Goal: Information Seeking & Learning: Learn about a topic

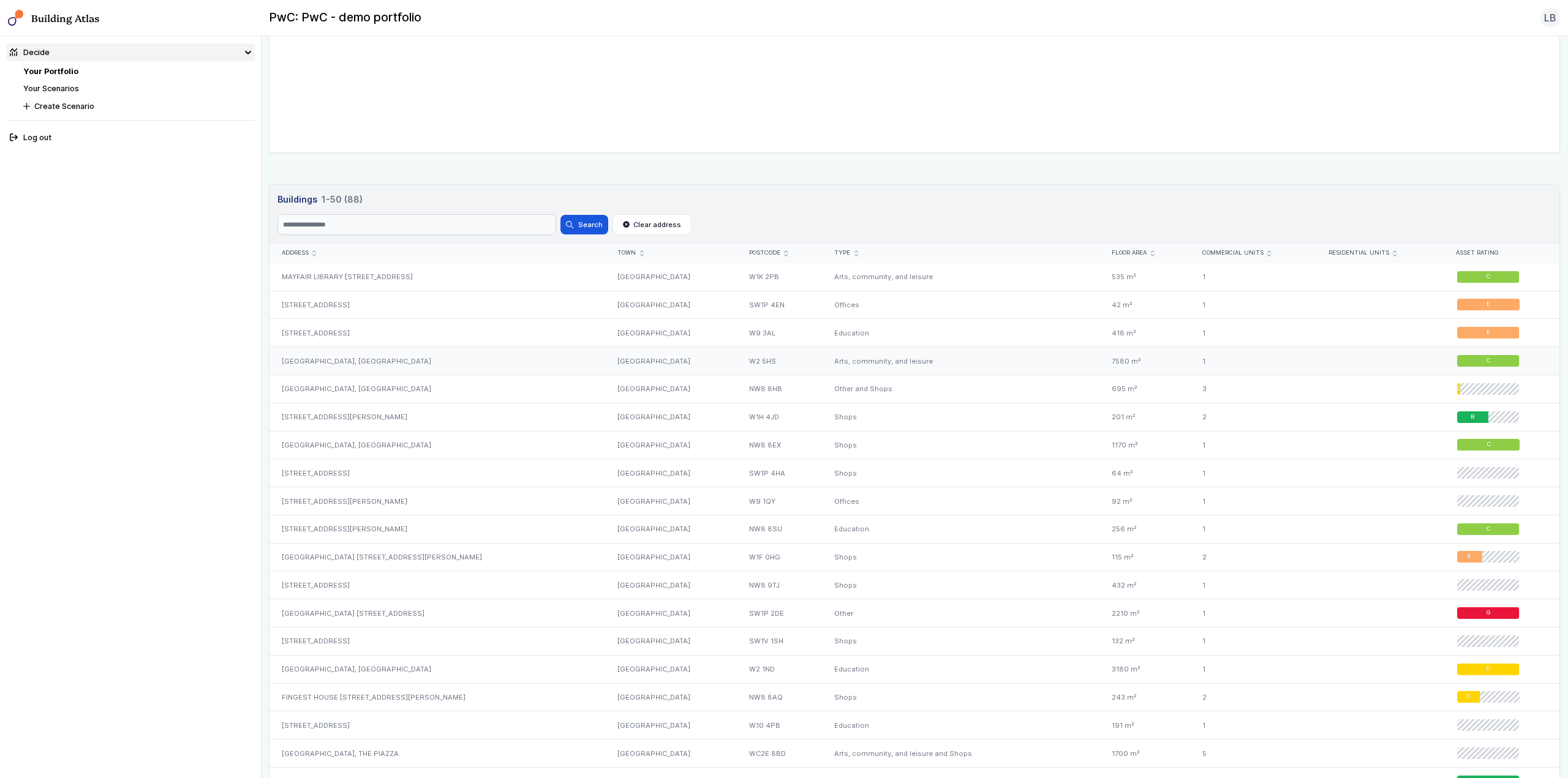
scroll to position [429, 0]
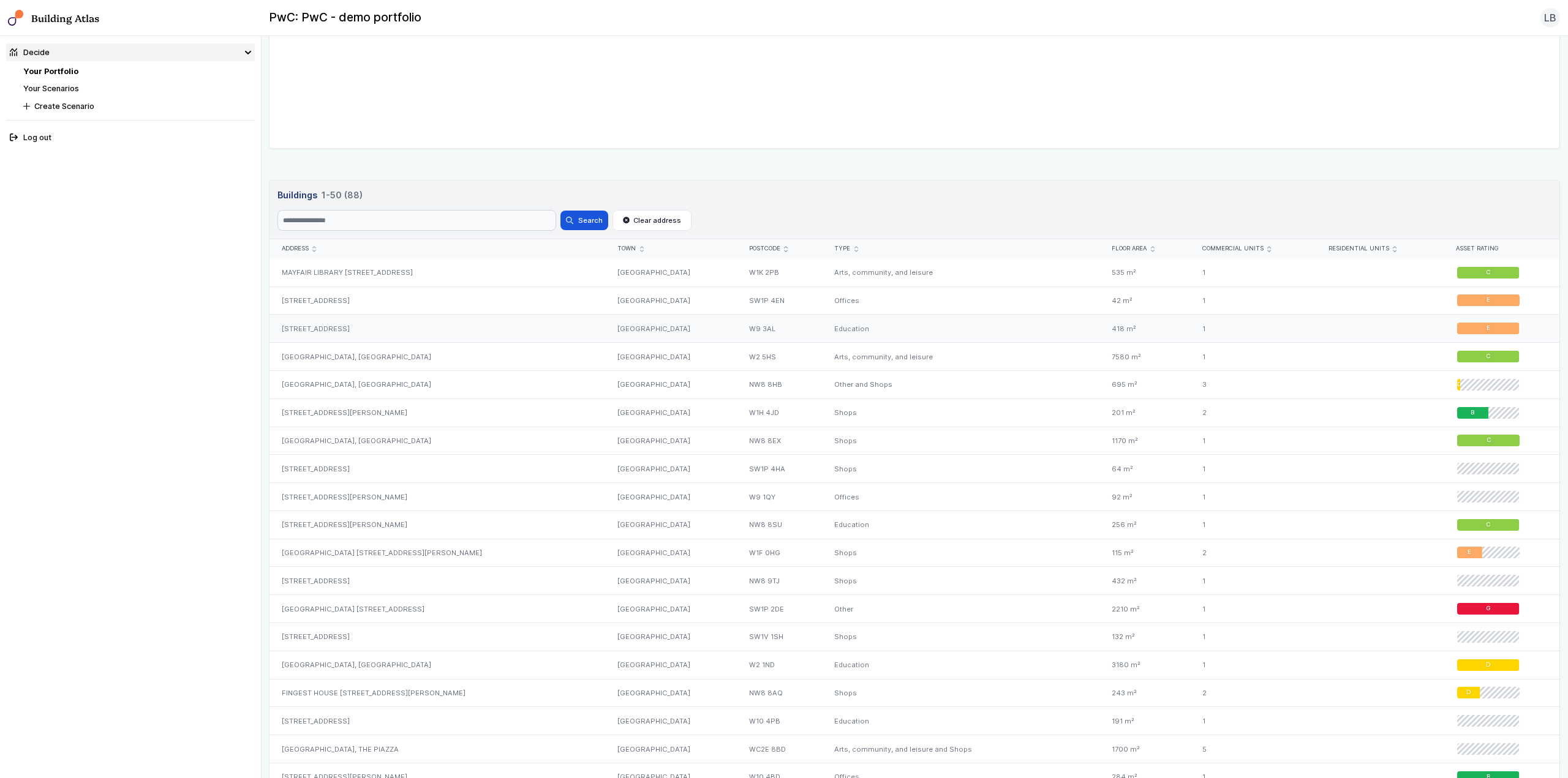
click at [631, 334] on div "[GEOGRAPHIC_DATA]" at bounding box center [672, 329] width 131 height 28
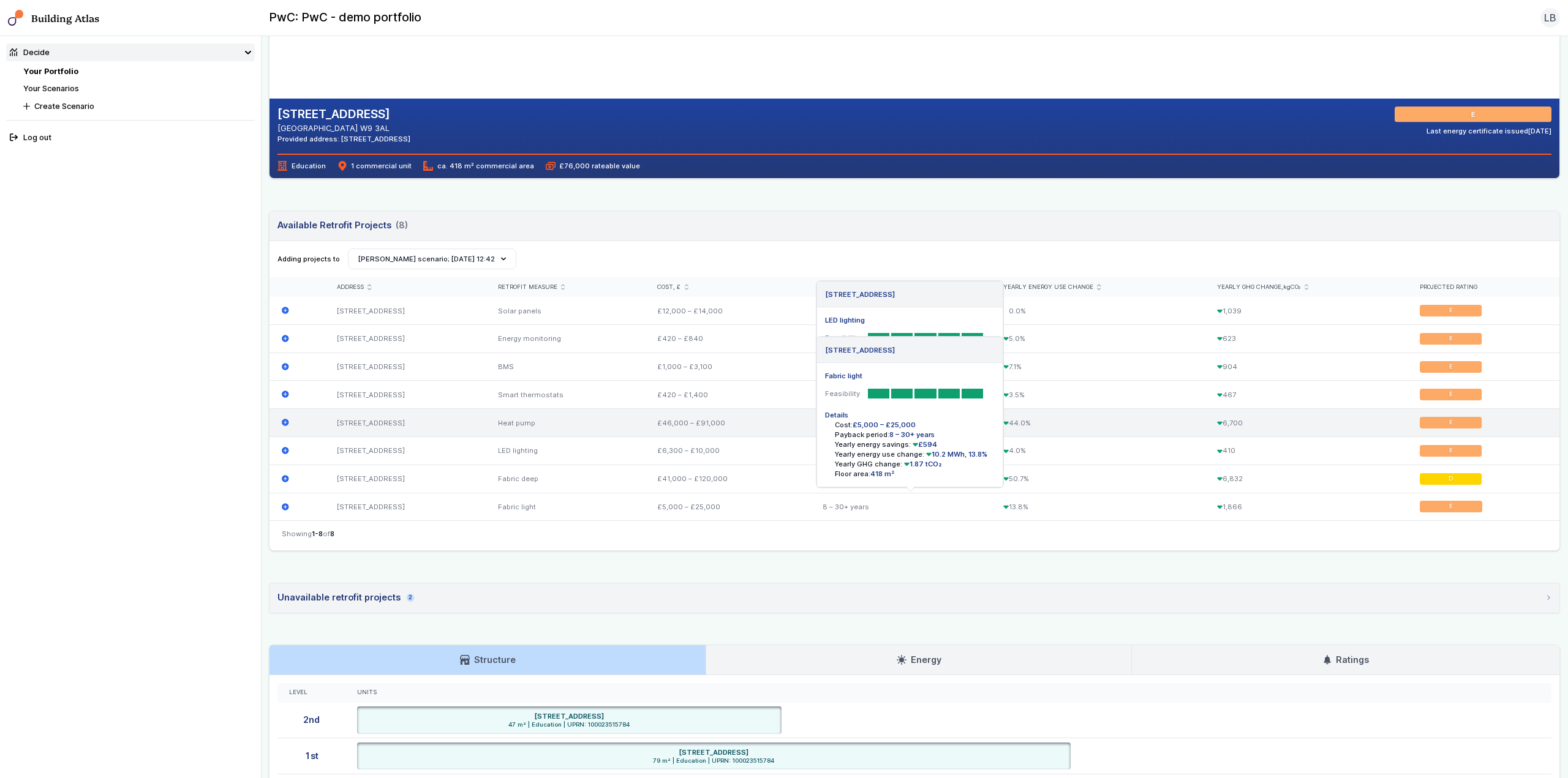
scroll to position [213, 0]
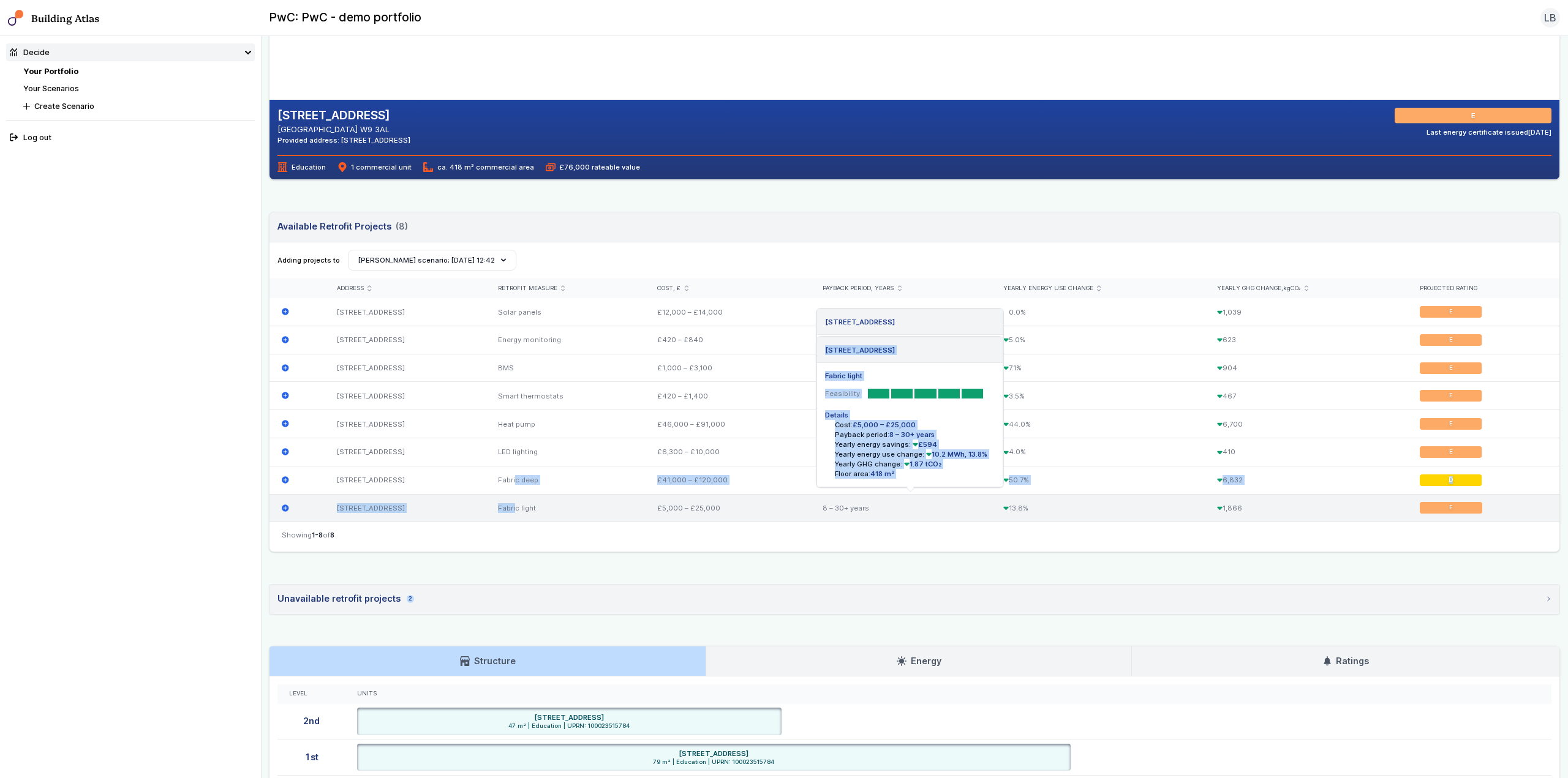
click at [530, 503] on div "[STREET_ADDRESS] Solar panels Feasibility Details Solar: 11.6 kWp (29 panels, 0…" at bounding box center [915, 409] width 1290 height 223
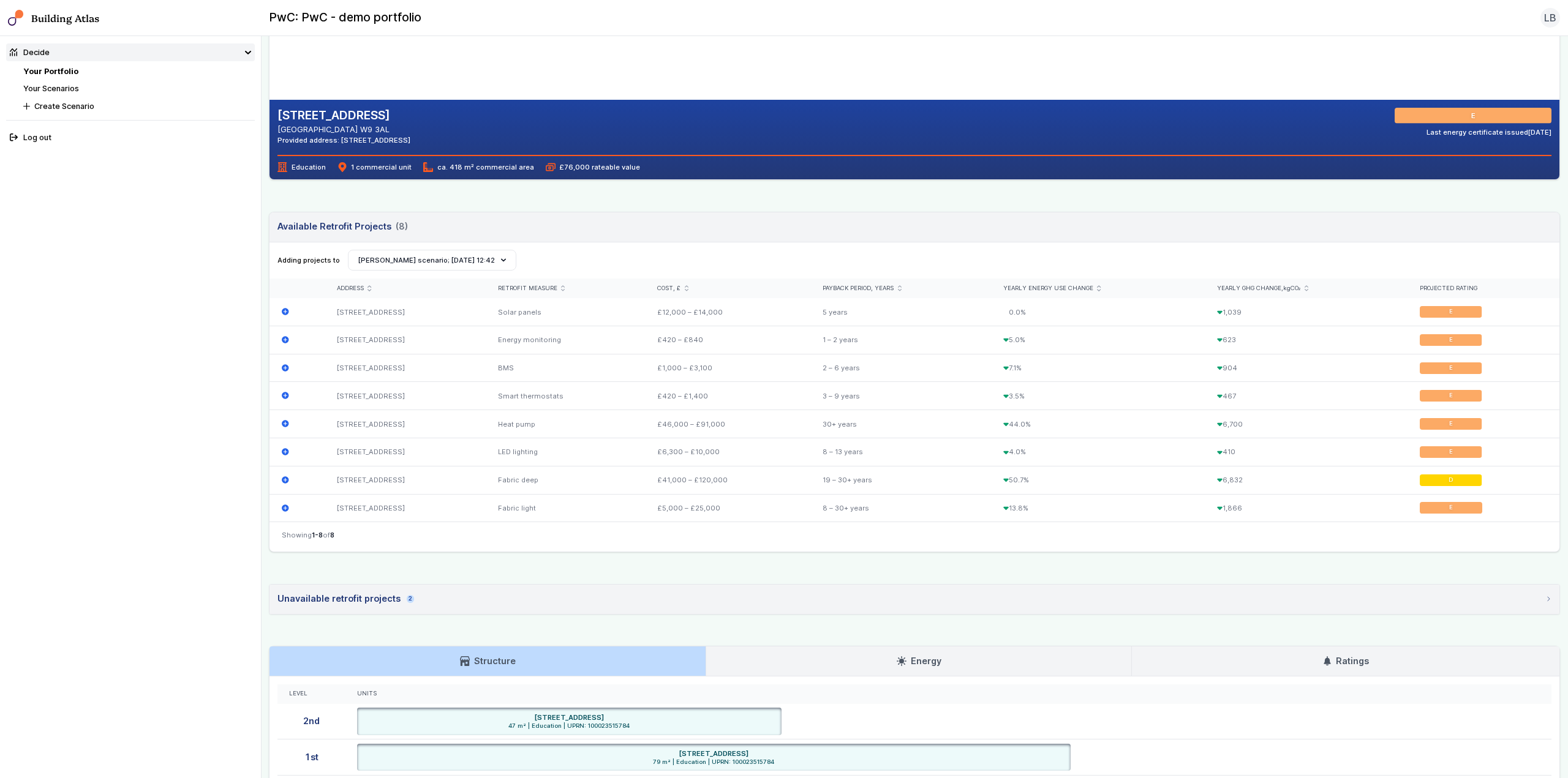
click at [647, 535] on nav "Showing 1-8 of 8" at bounding box center [915, 537] width 1290 height 30
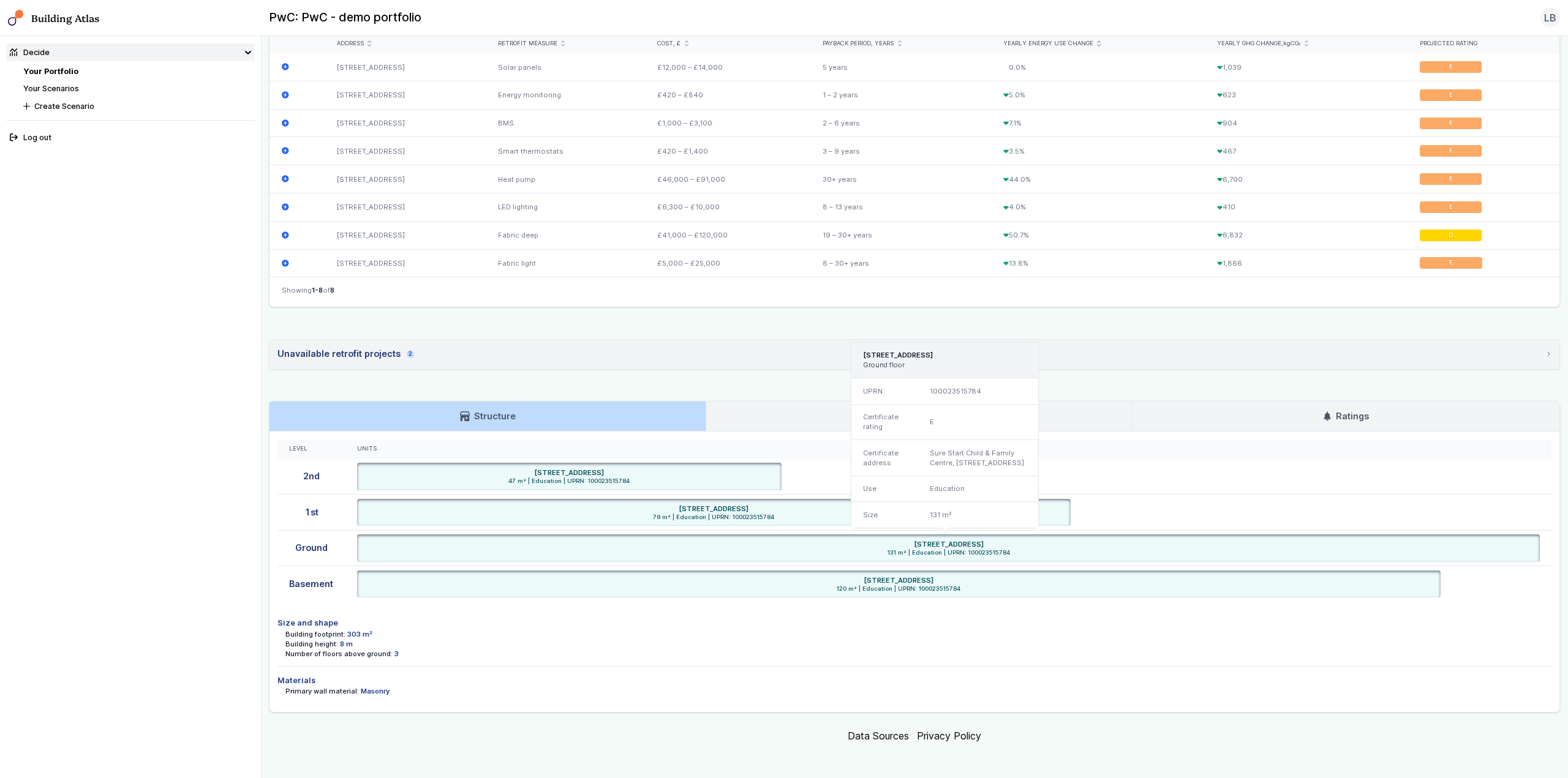
scroll to position [462, 0]
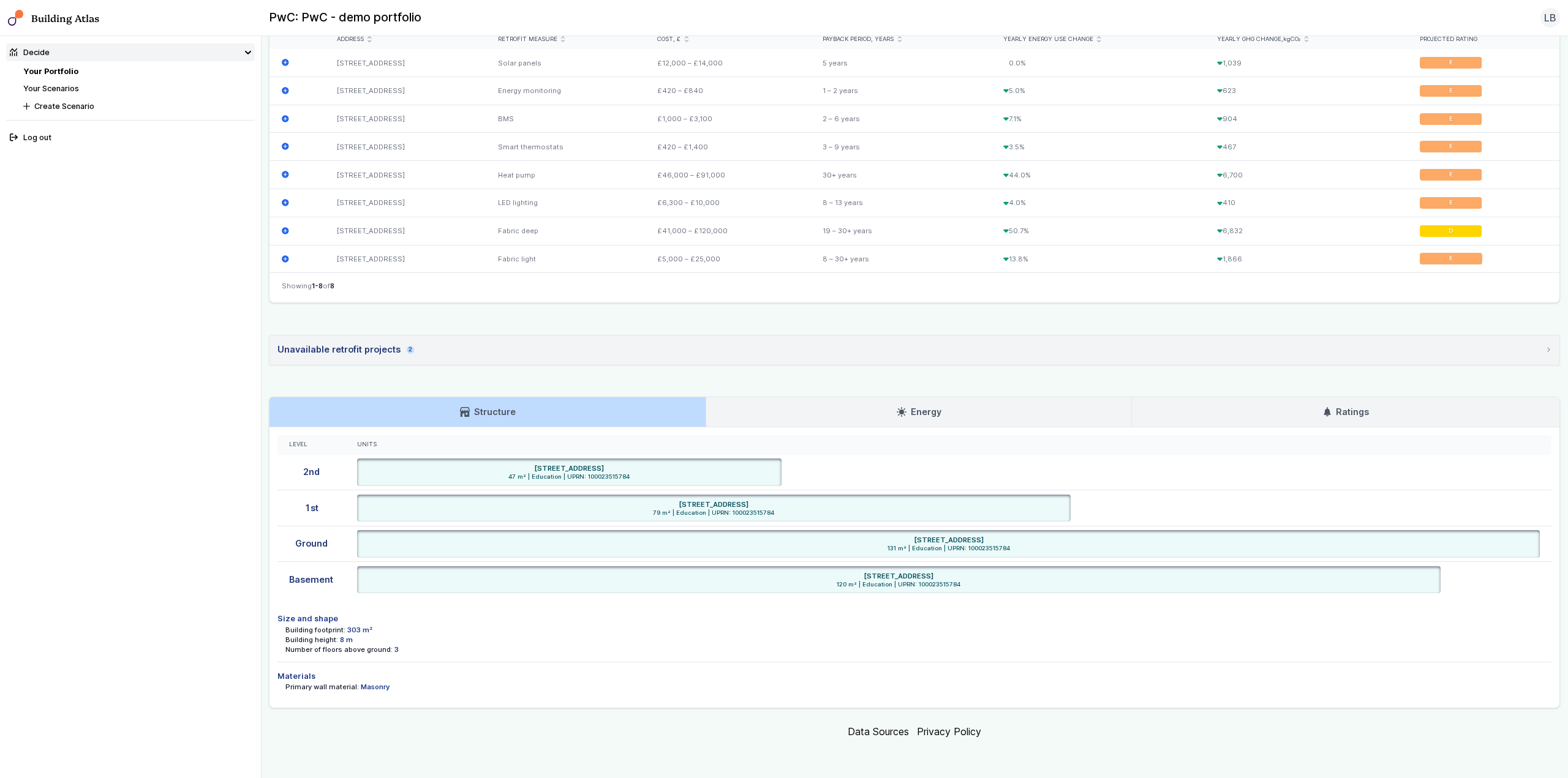
click at [903, 410] on h3 "Energy" at bounding box center [919, 412] width 44 height 14
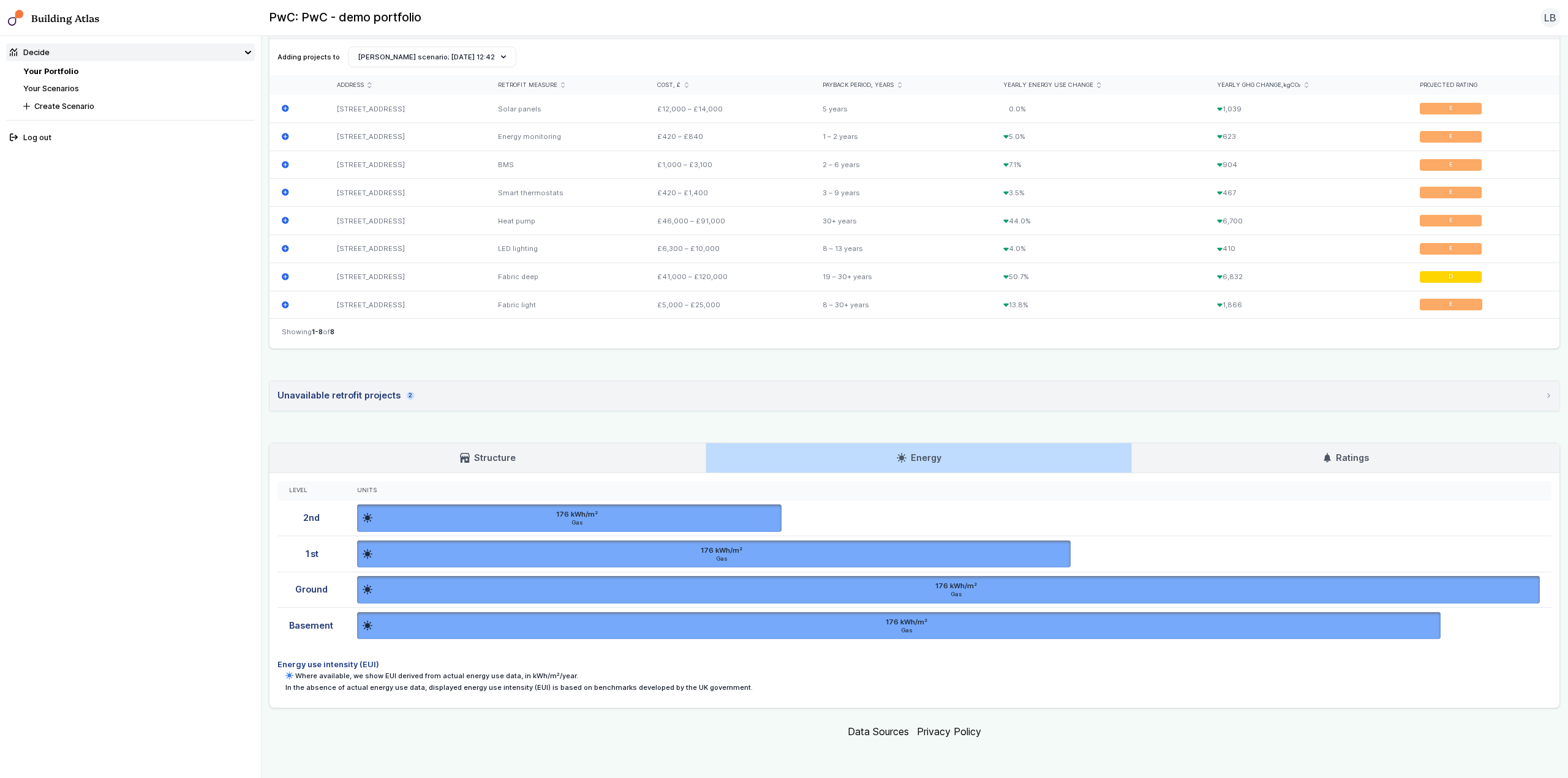
scroll to position [416, 0]
click at [1348, 462] on h3 "Ratings" at bounding box center [1346, 458] width 47 height 14
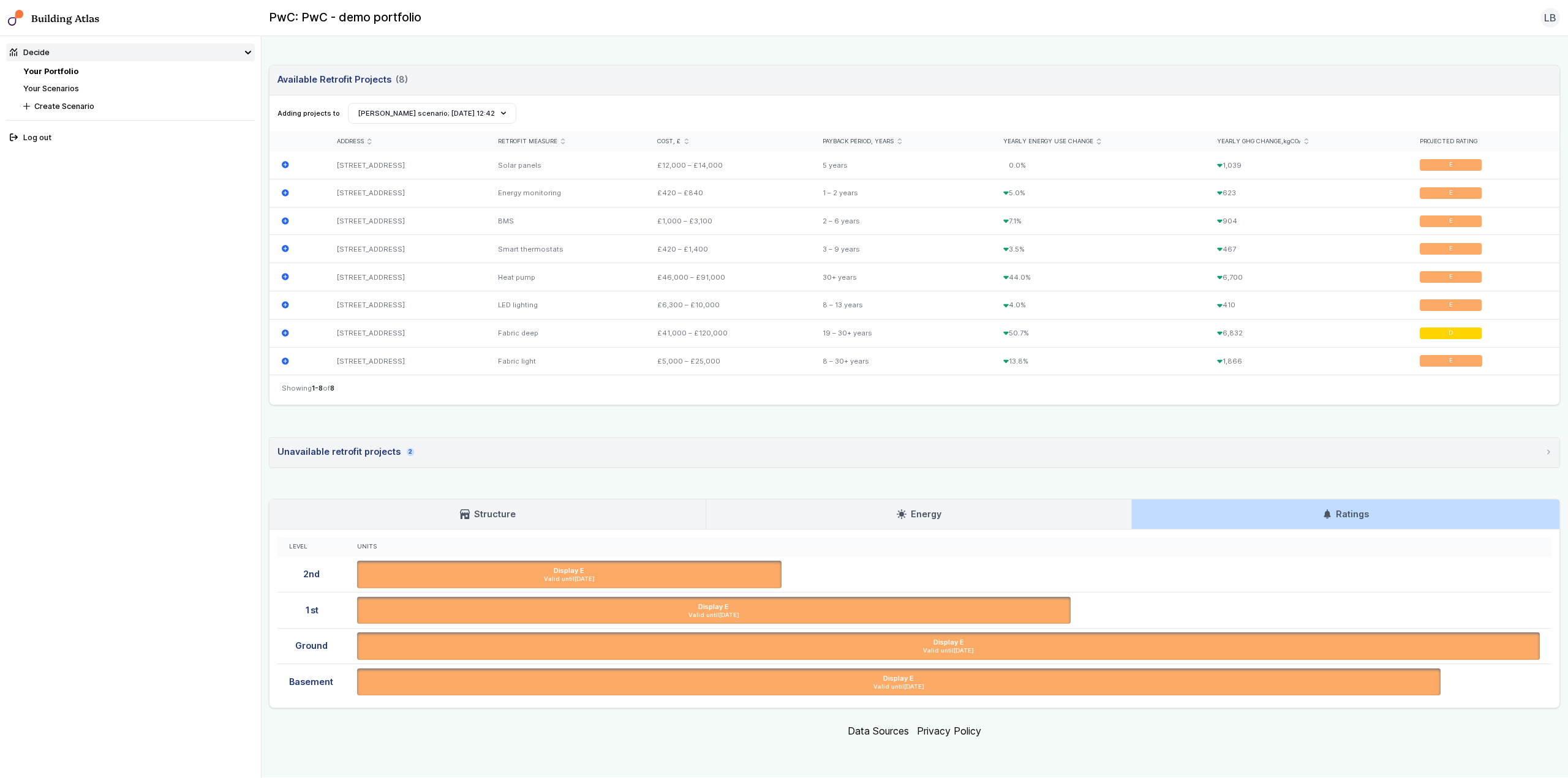
scroll to position [359, 0]
click at [505, 505] on link "Structure" at bounding box center [488, 514] width 436 height 29
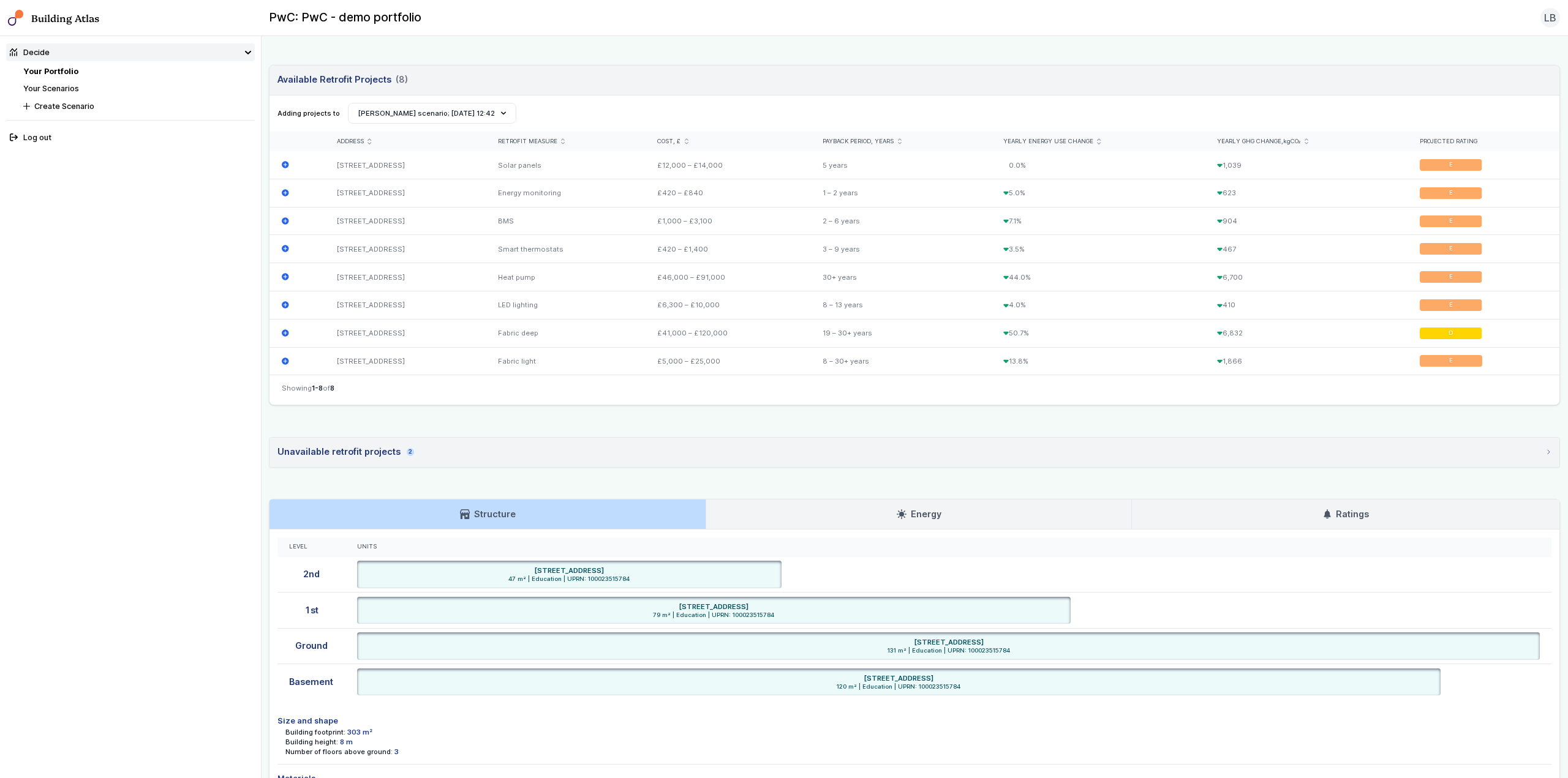
click at [407, 451] on span "2" at bounding box center [410, 452] width 7 height 8
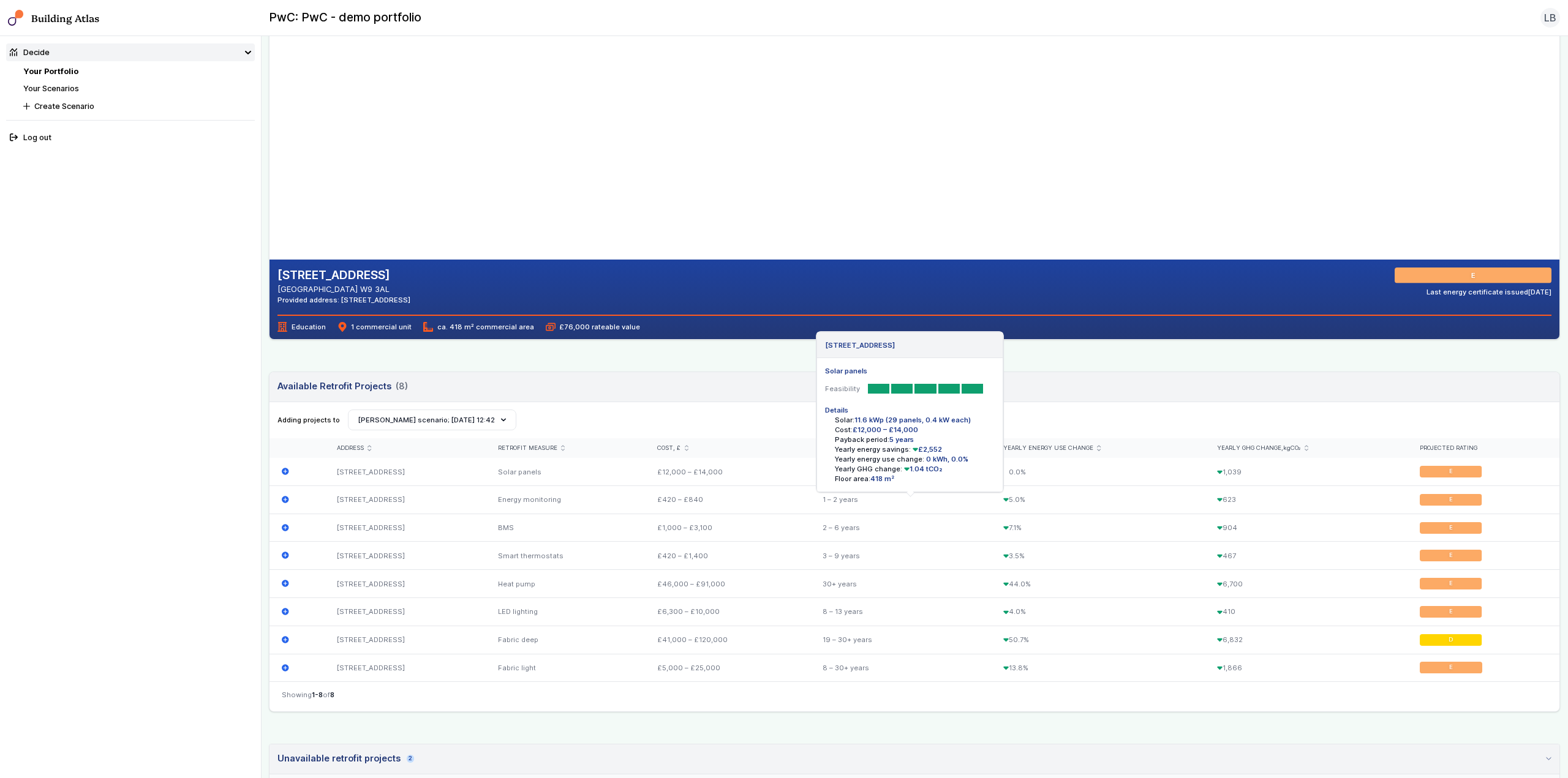
scroll to position [0, 0]
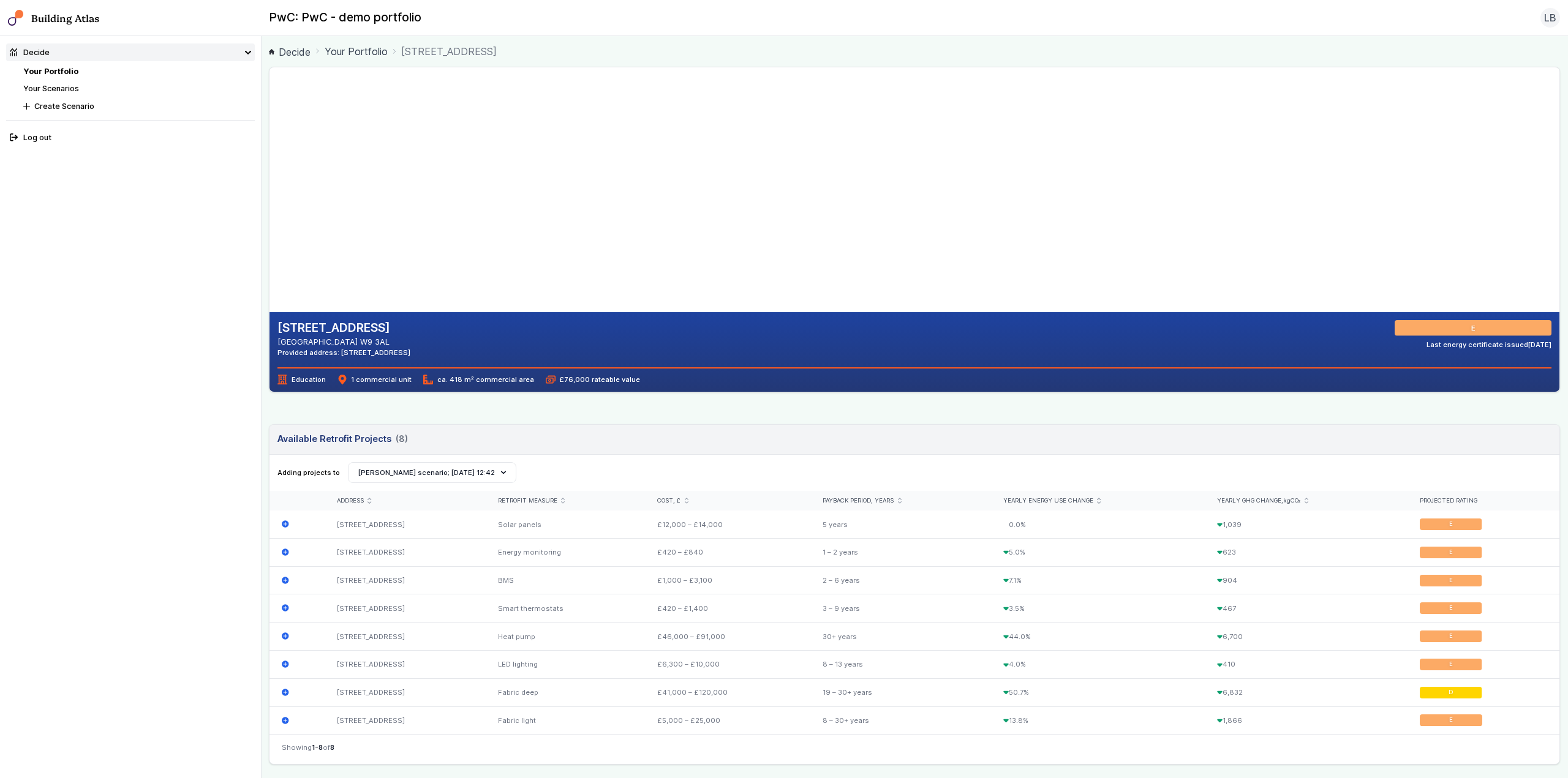
click at [251, 54] on summary "Decide" at bounding box center [130, 52] width 249 height 18
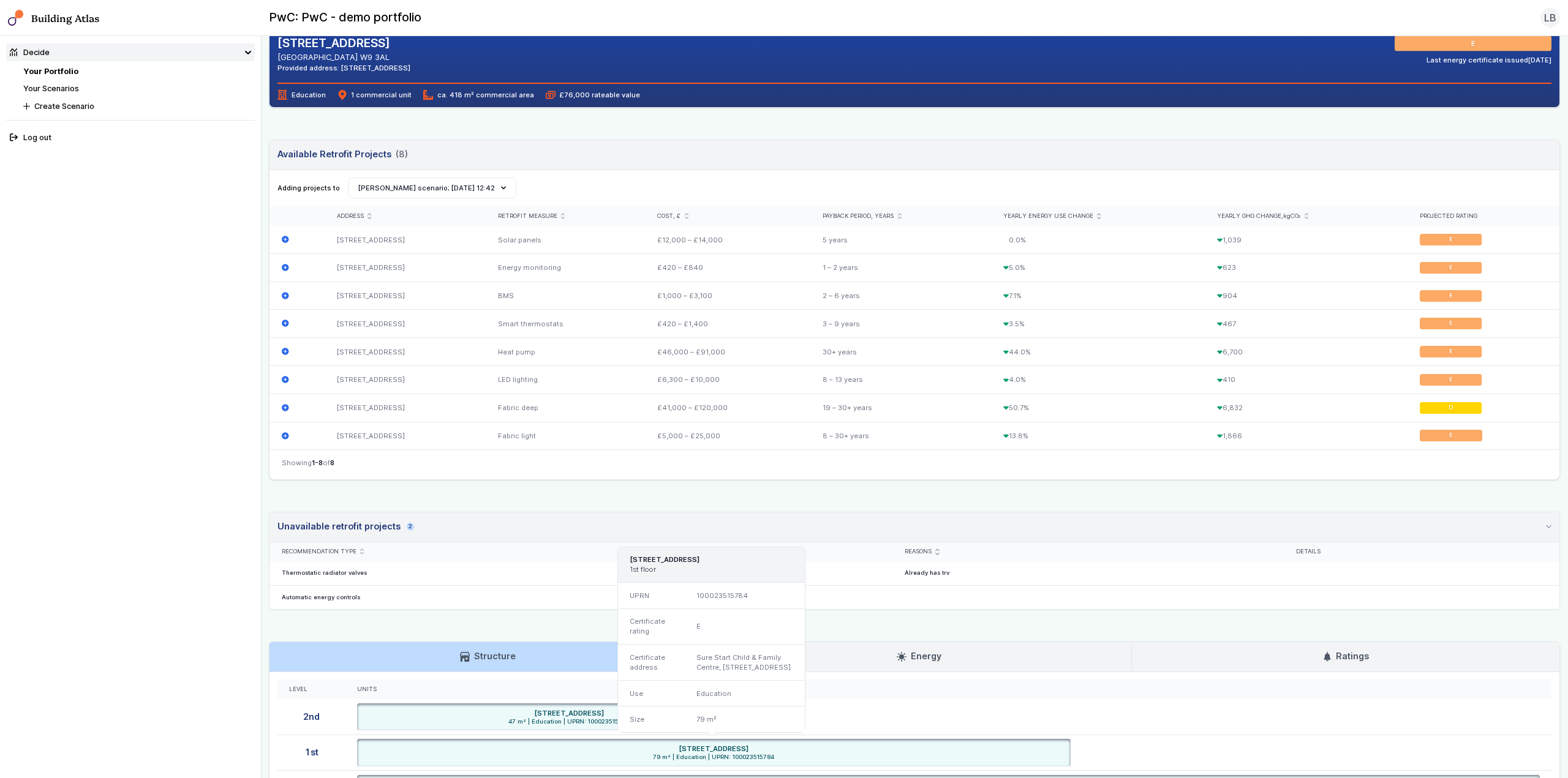
scroll to position [284, 0]
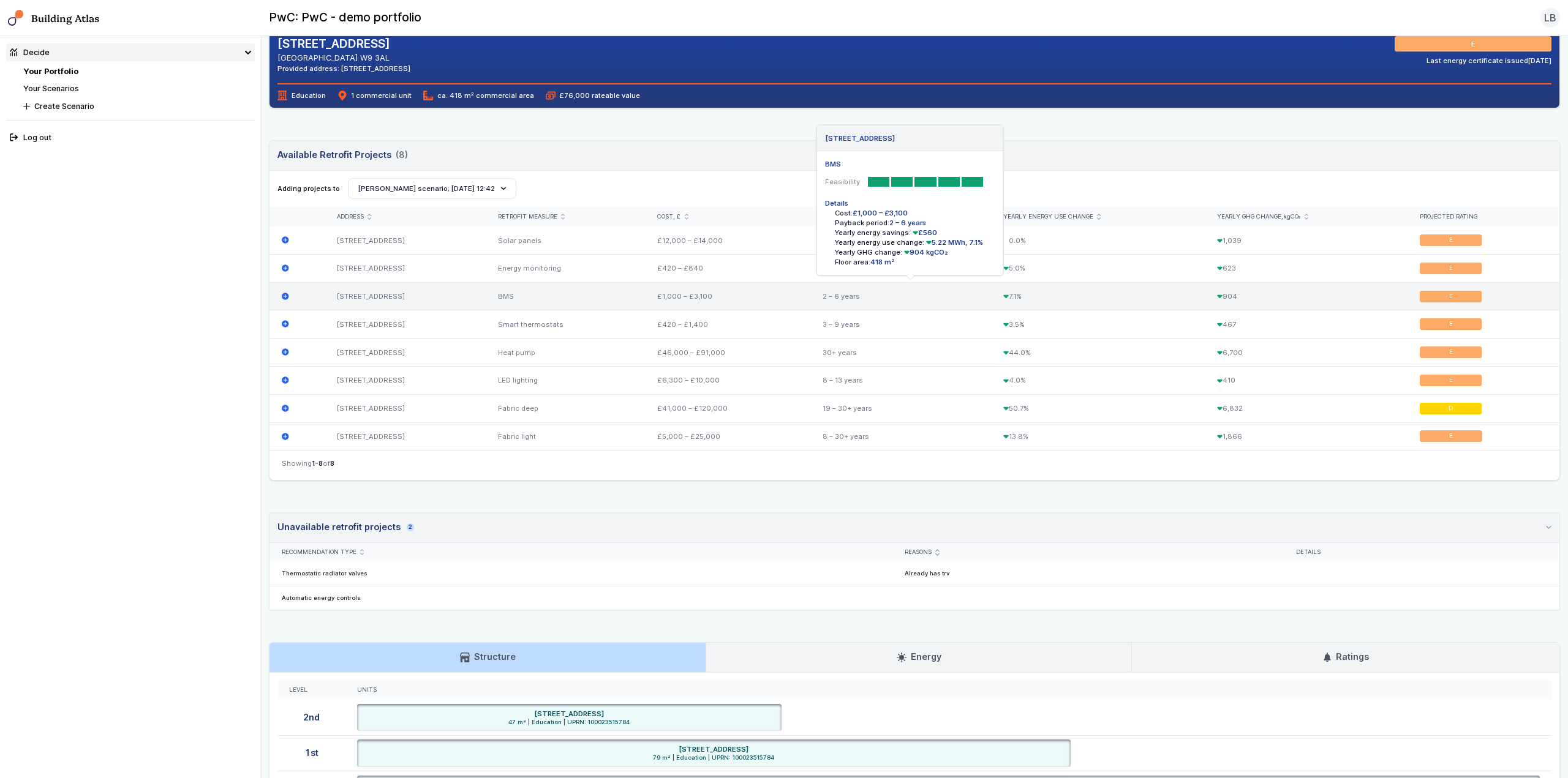
click at [285, 297] on icon "submit" at bounding box center [285, 296] width 7 height 7
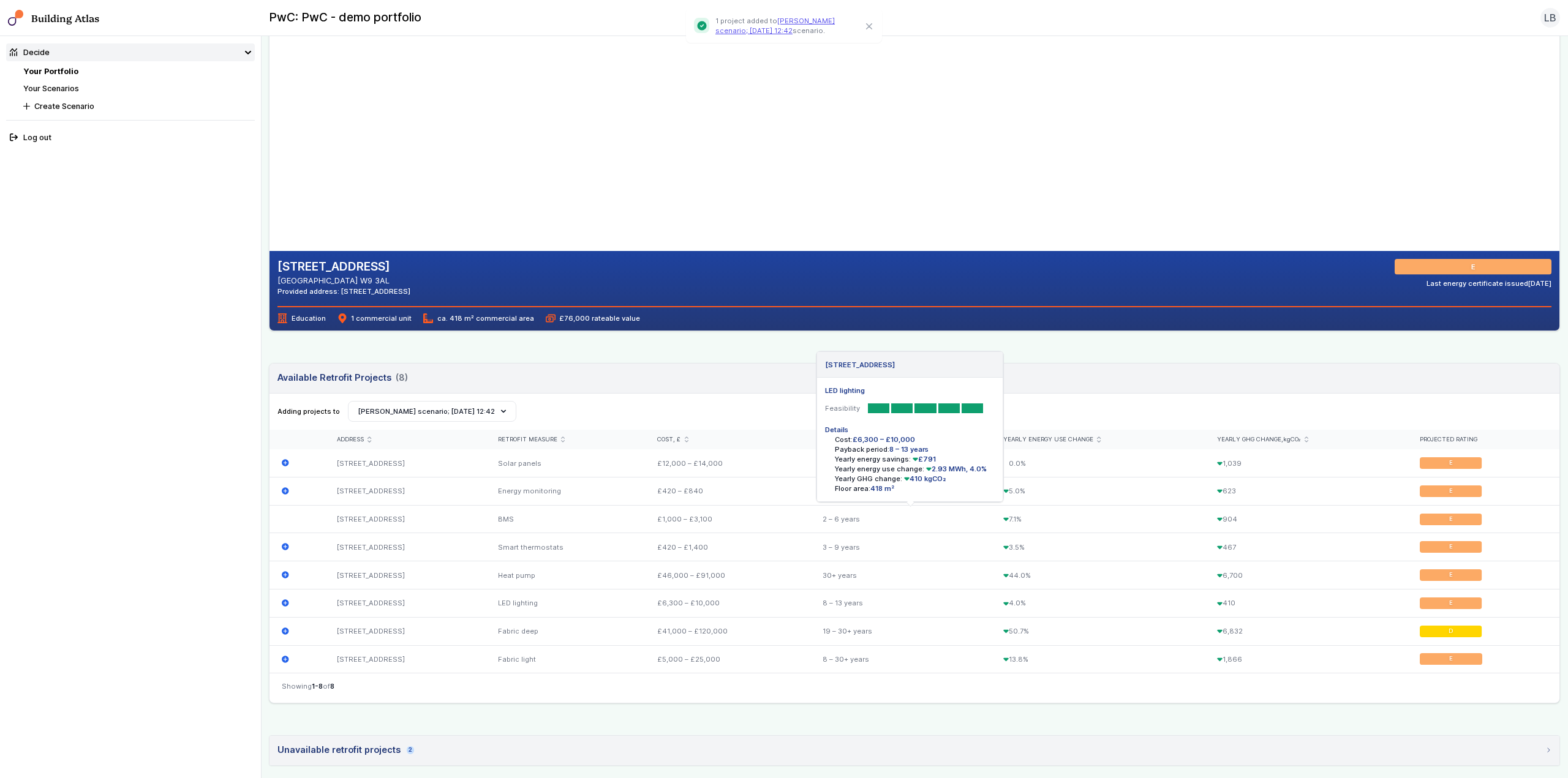
scroll to position [183, 0]
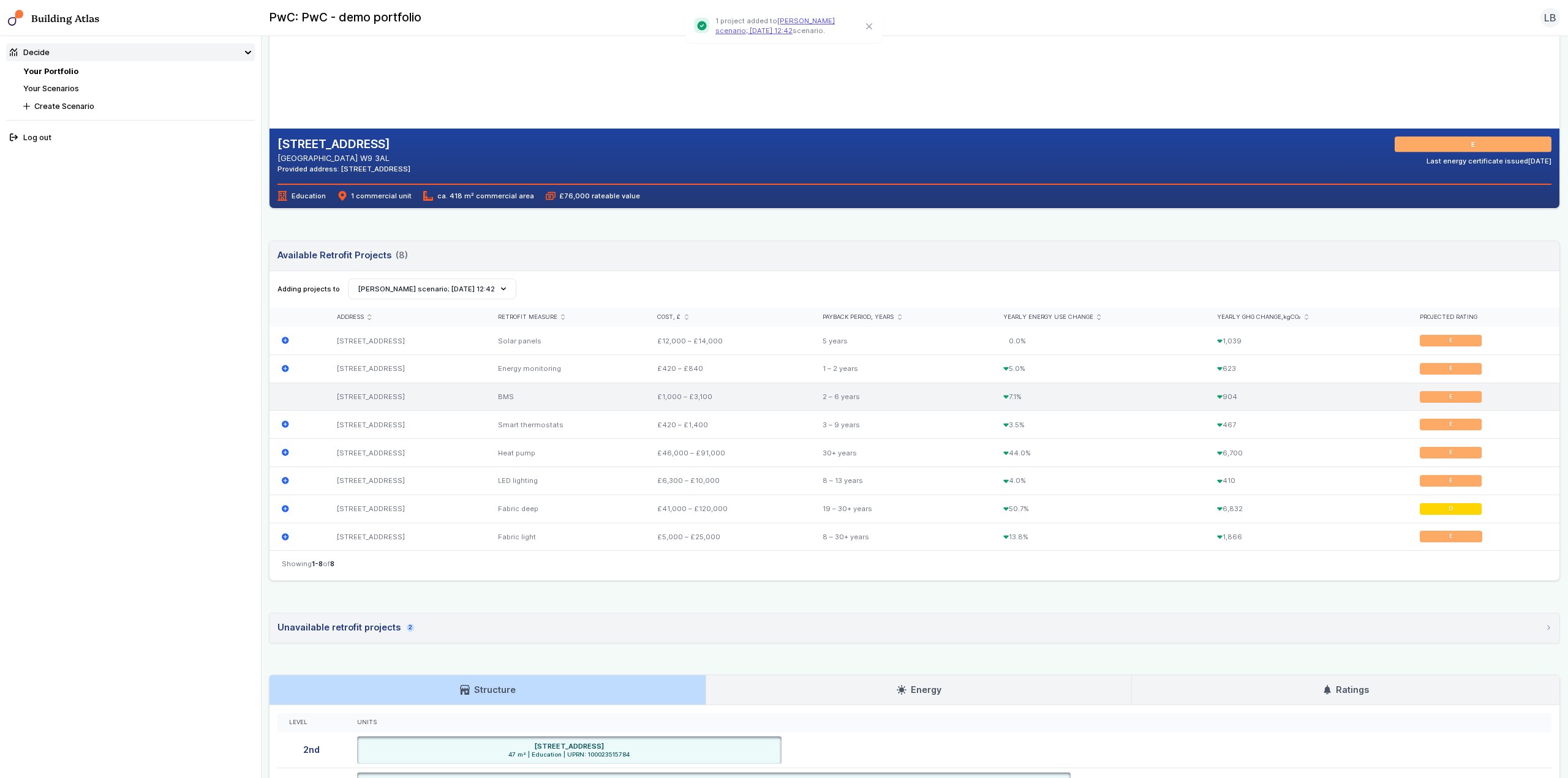
click at [521, 399] on div "BMS" at bounding box center [566, 396] width 160 height 28
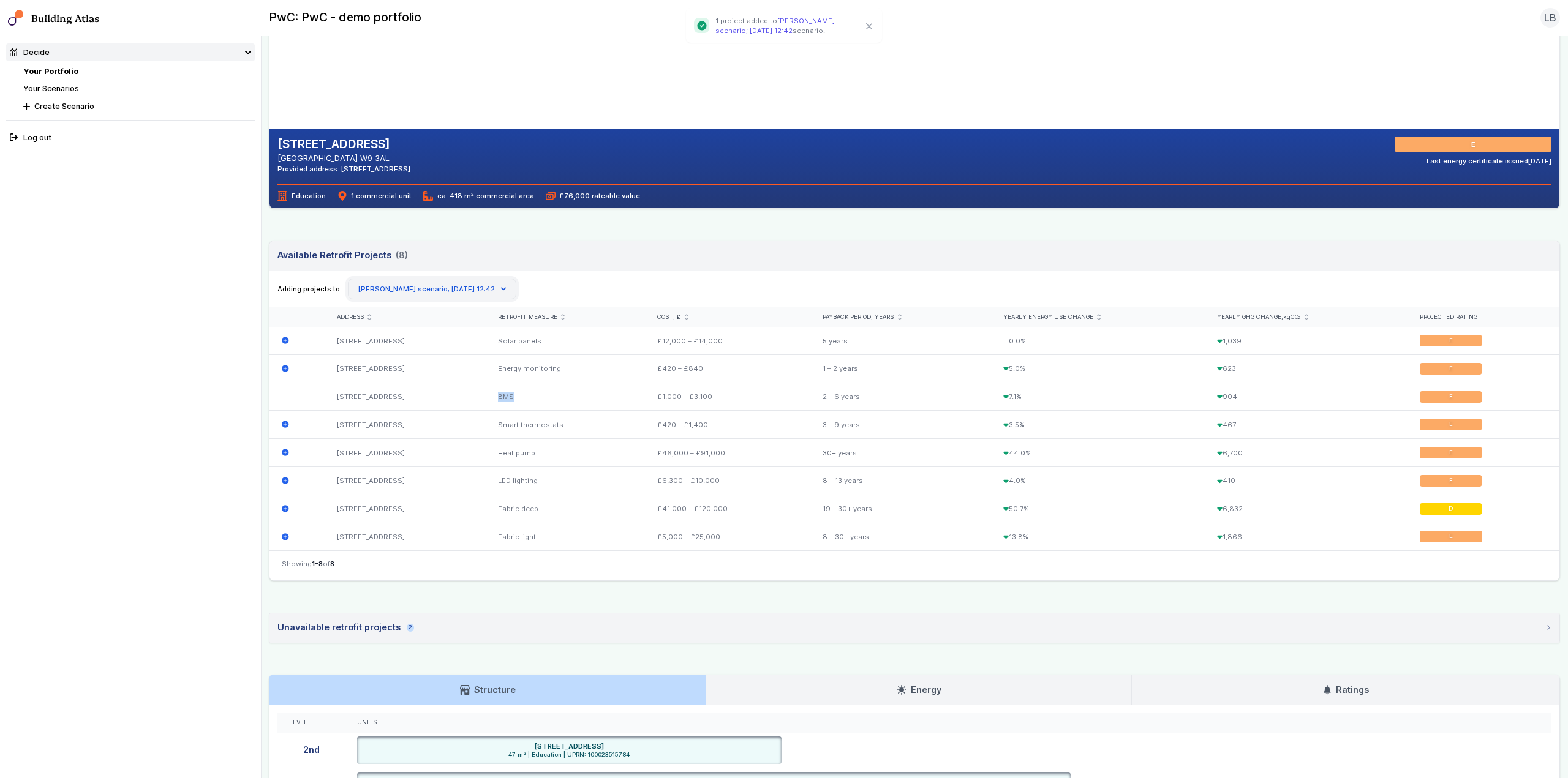
click at [480, 288] on button "[PERSON_NAME] scenario; [DATE] 12:42" at bounding box center [432, 289] width 169 height 21
click at [69, 299] on nav "Decide Your Portfolio Your Scenarios Create Scenario Log out" at bounding box center [131, 407] width 262 height 742
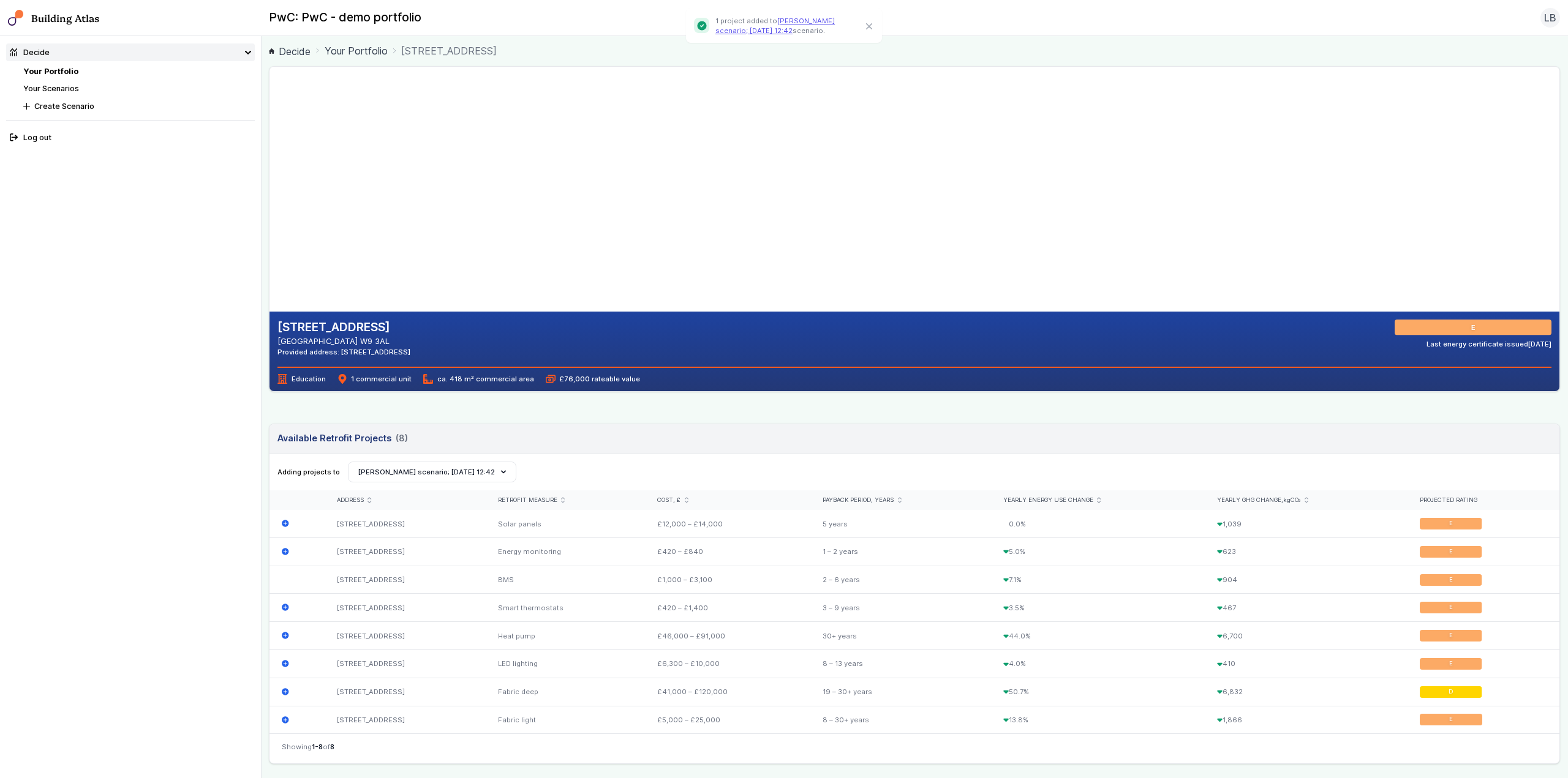
scroll to position [0, 0]
click at [56, 70] on link "Your Portfolio" at bounding box center [51, 72] width 55 height 9
click at [64, 70] on link "Your Portfolio" at bounding box center [51, 72] width 55 height 9
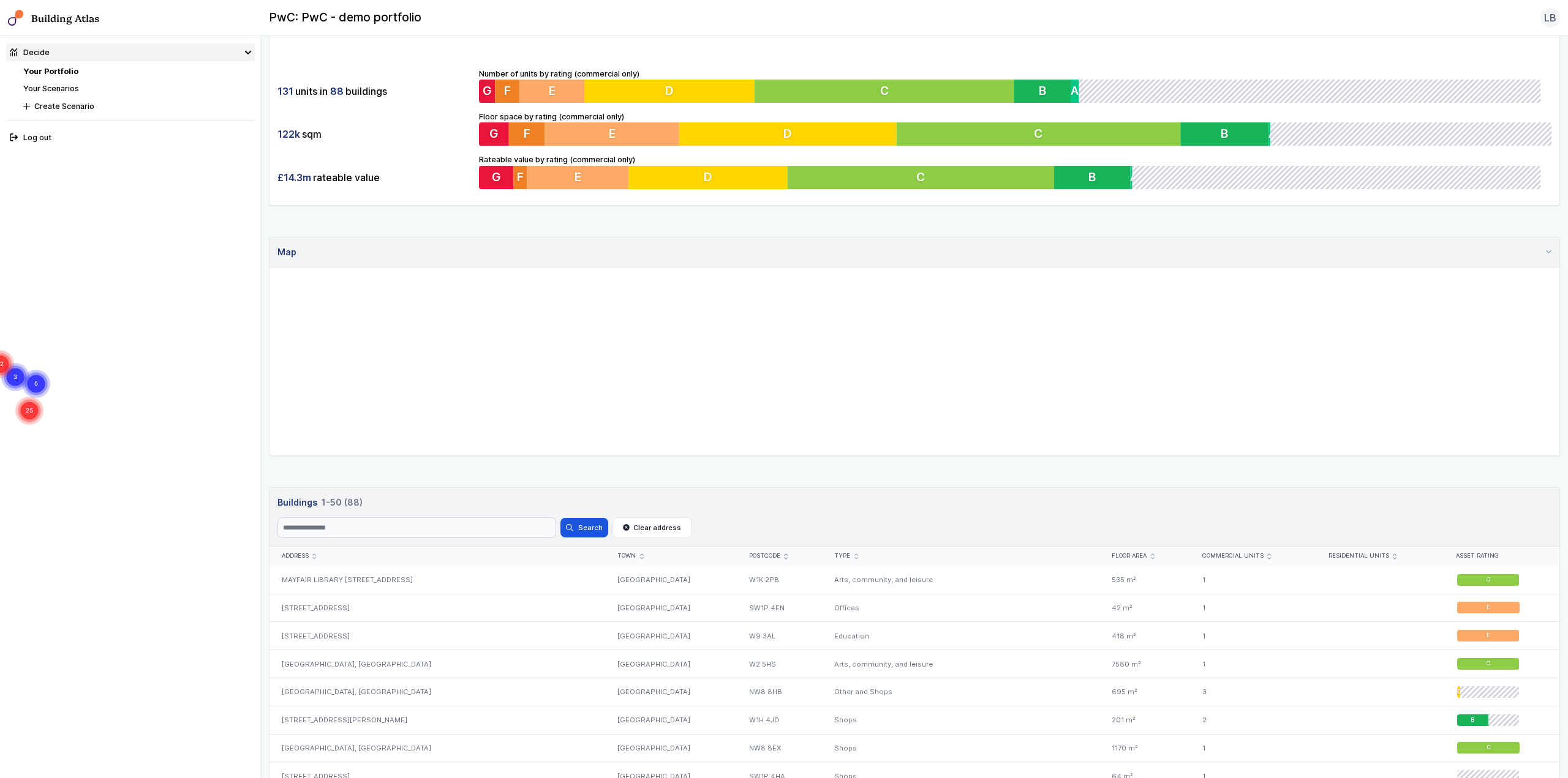
scroll to position [122, 0]
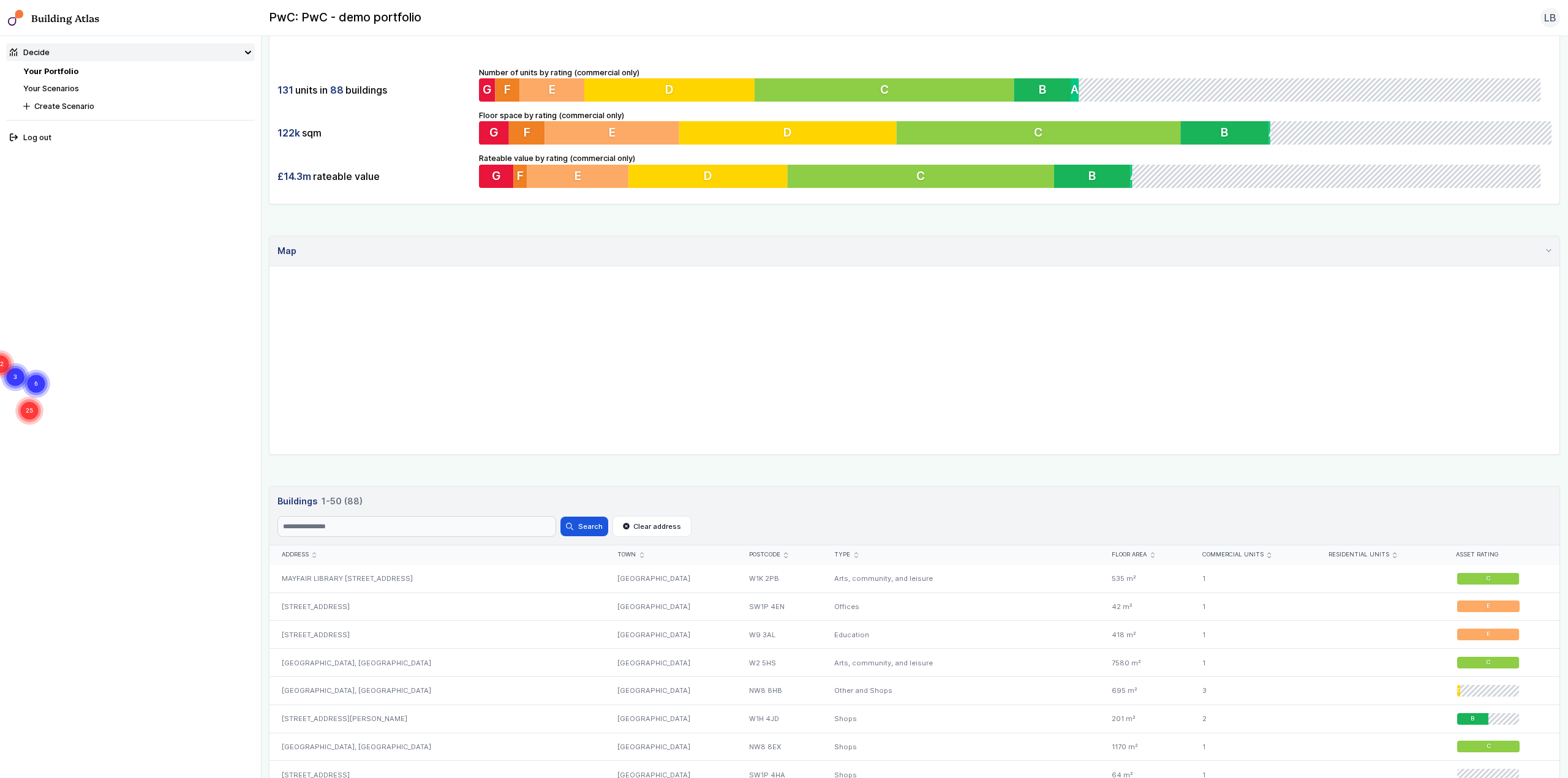
click at [33, 406] on text "25" at bounding box center [29, 410] width 7 height 8
click at [16, 372] on text "3" at bounding box center [14, 376] width 4 height 8
click at [29, 459] on gmp-advanced-marker "JOSEPH CONRAD HOUSE" at bounding box center [29, 459] width 0 height 0
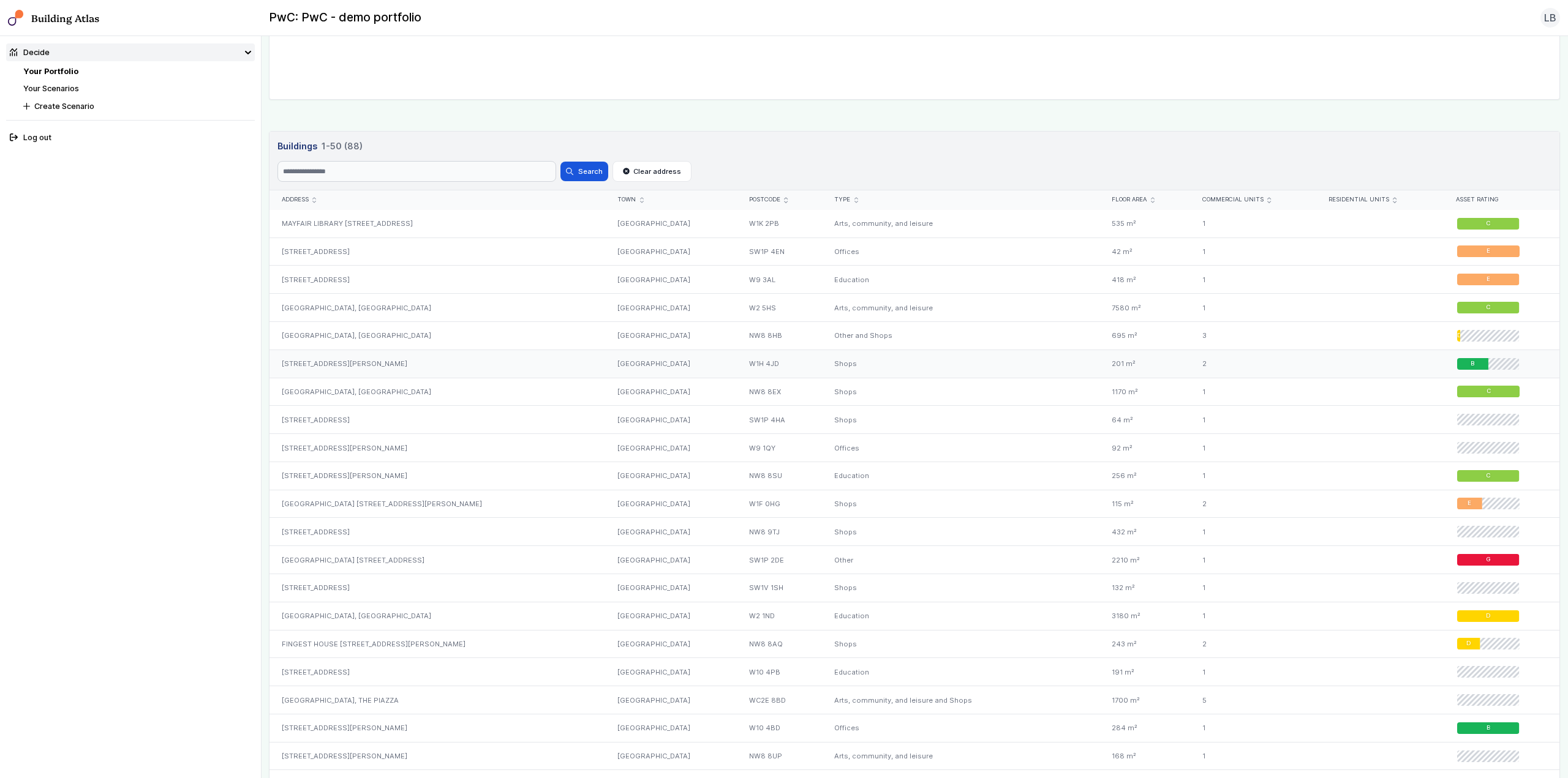
scroll to position [551, 0]
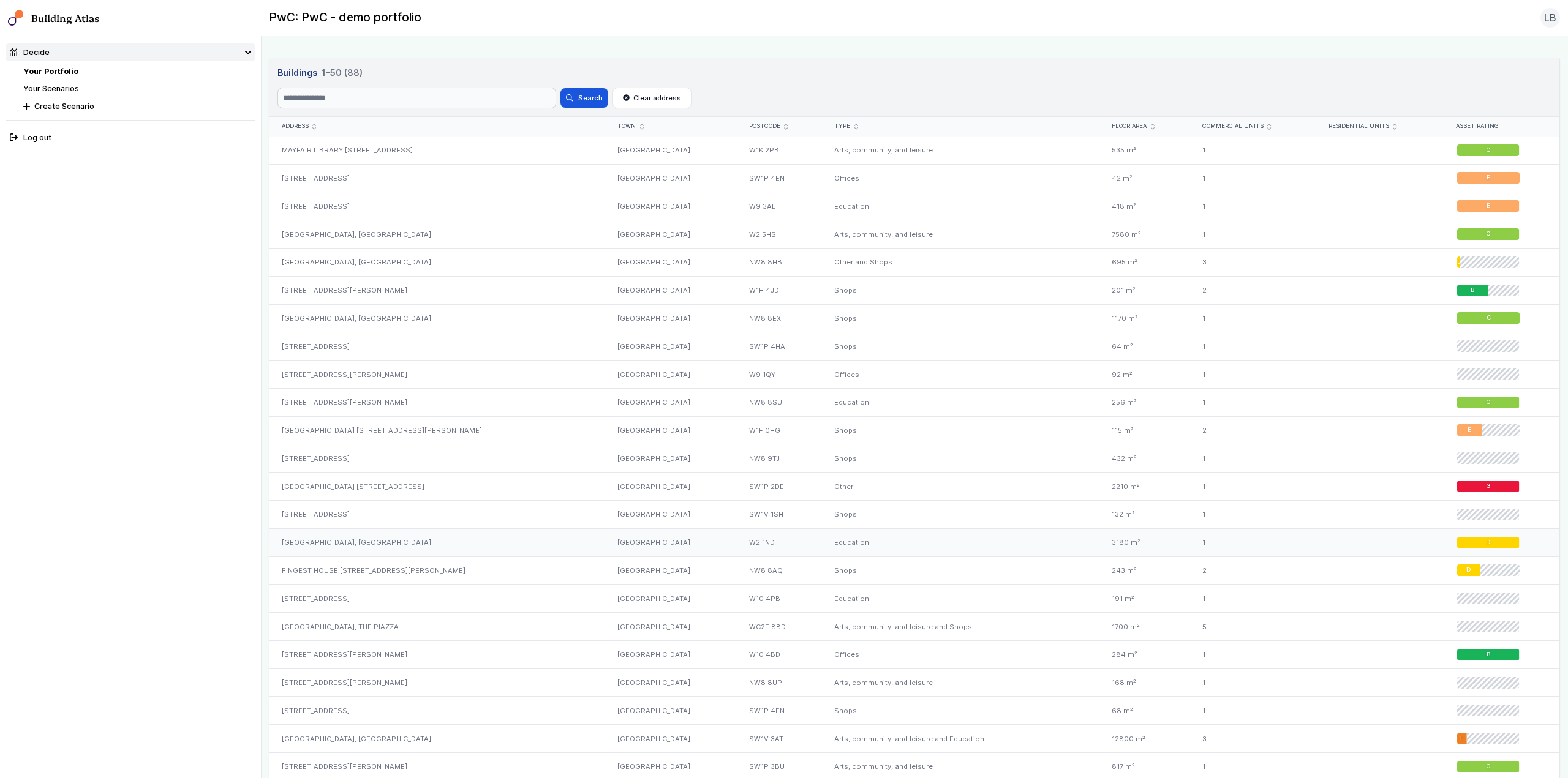
click at [659, 542] on div "[GEOGRAPHIC_DATA]" at bounding box center [672, 542] width 131 height 28
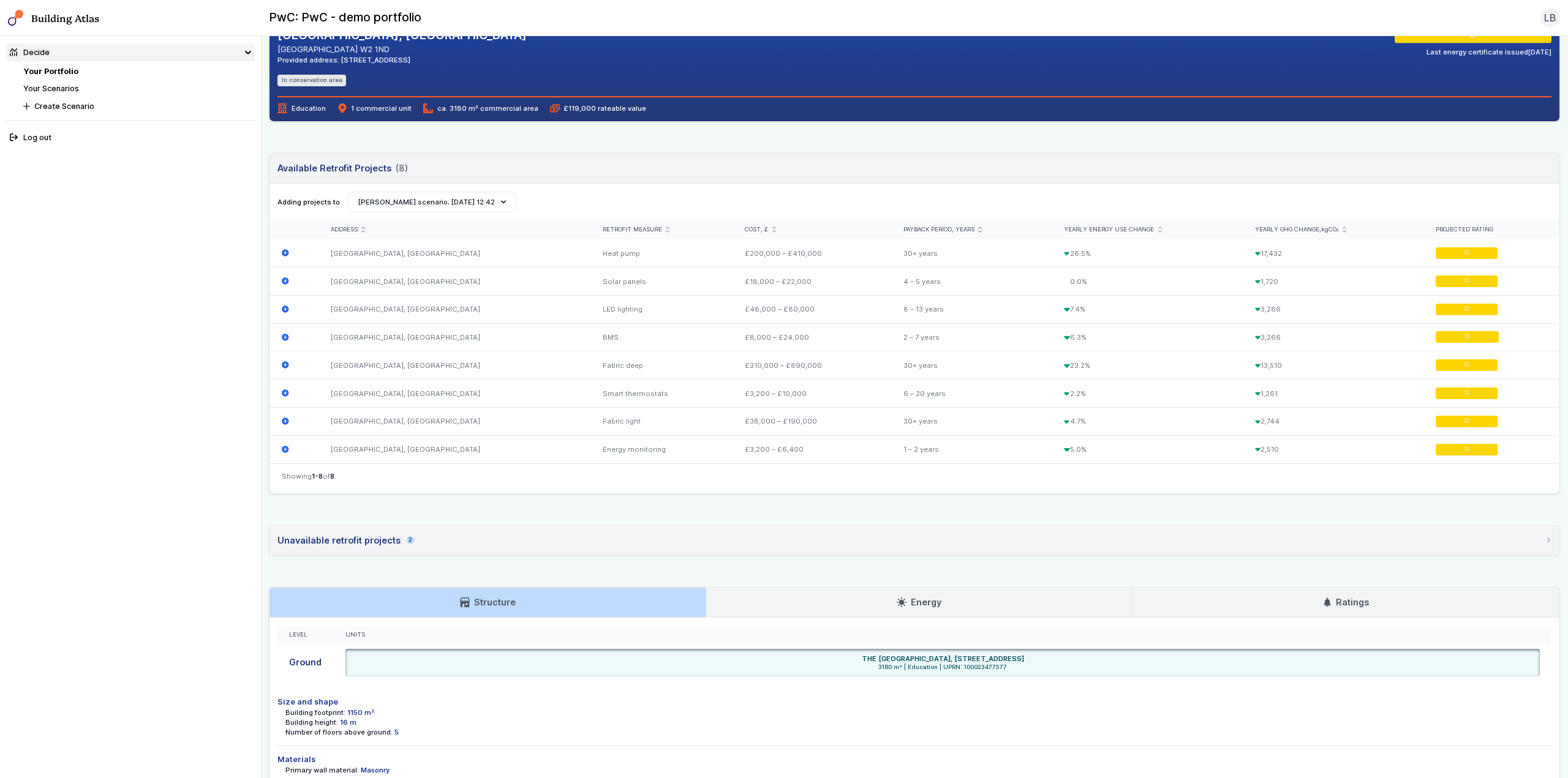
scroll to position [306, 0]
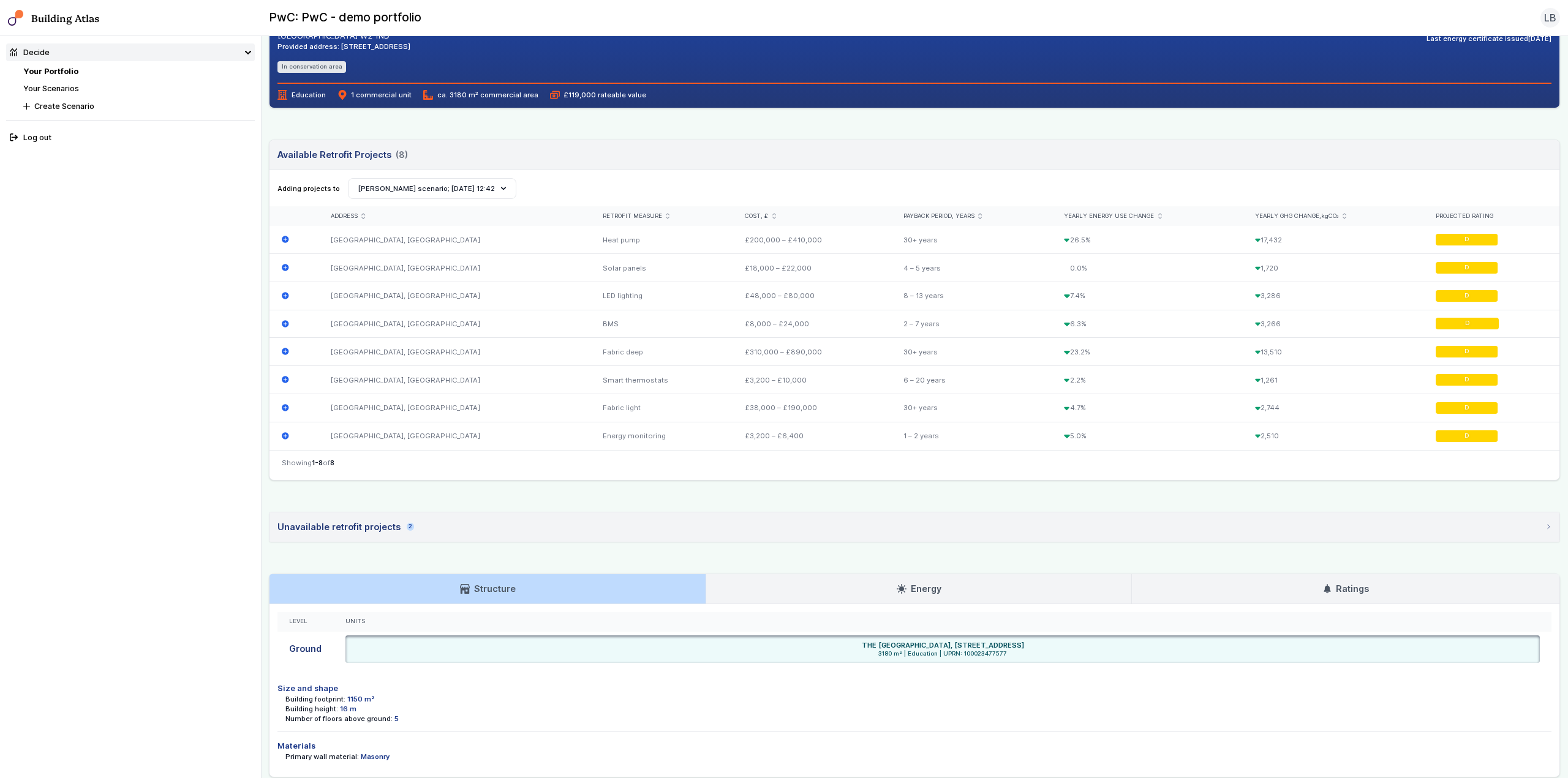
click at [918, 589] on h3 "Energy" at bounding box center [919, 589] width 44 height 14
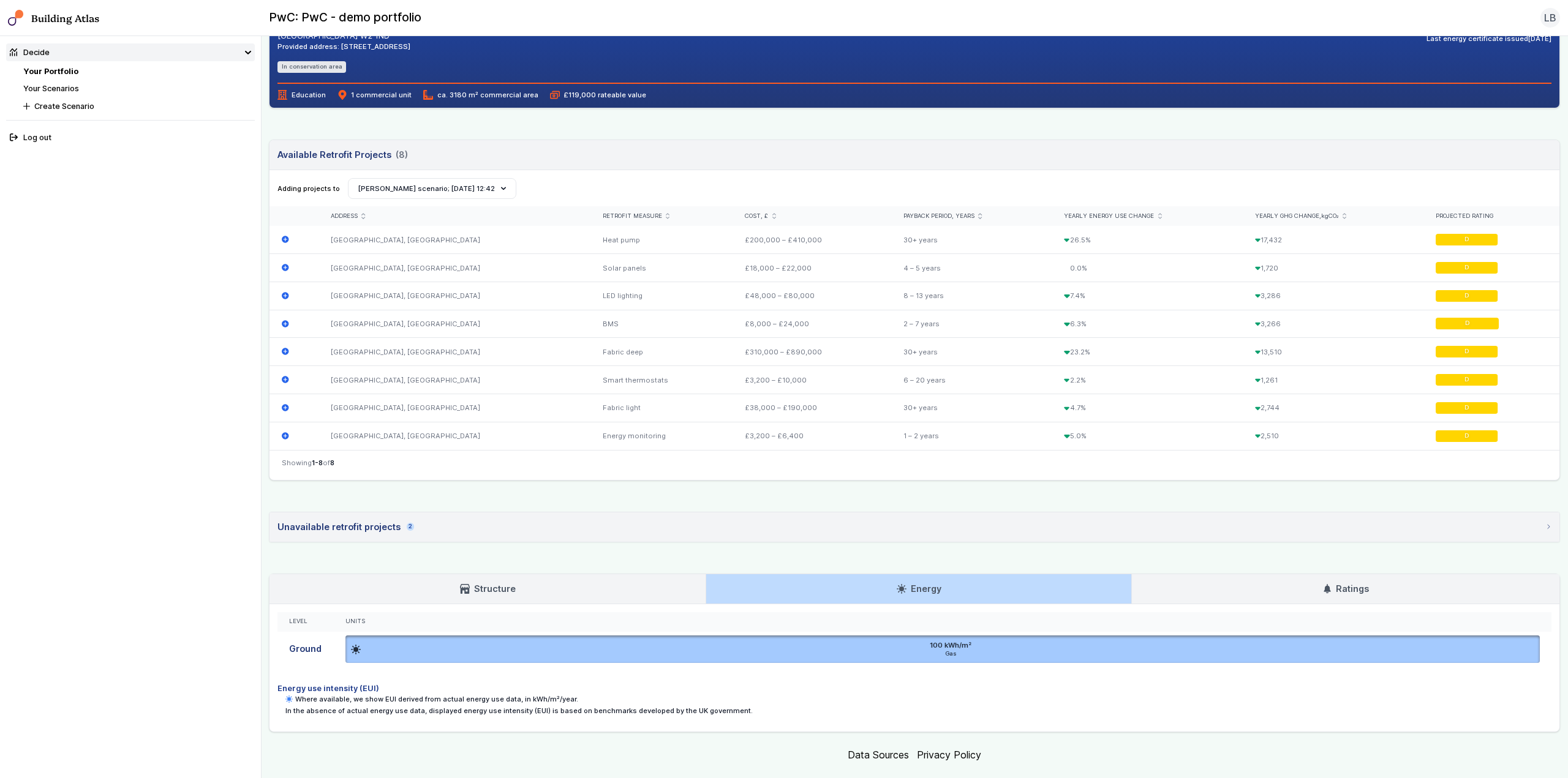
click at [1223, 586] on link "Ratings" at bounding box center [1345, 589] width 428 height 29
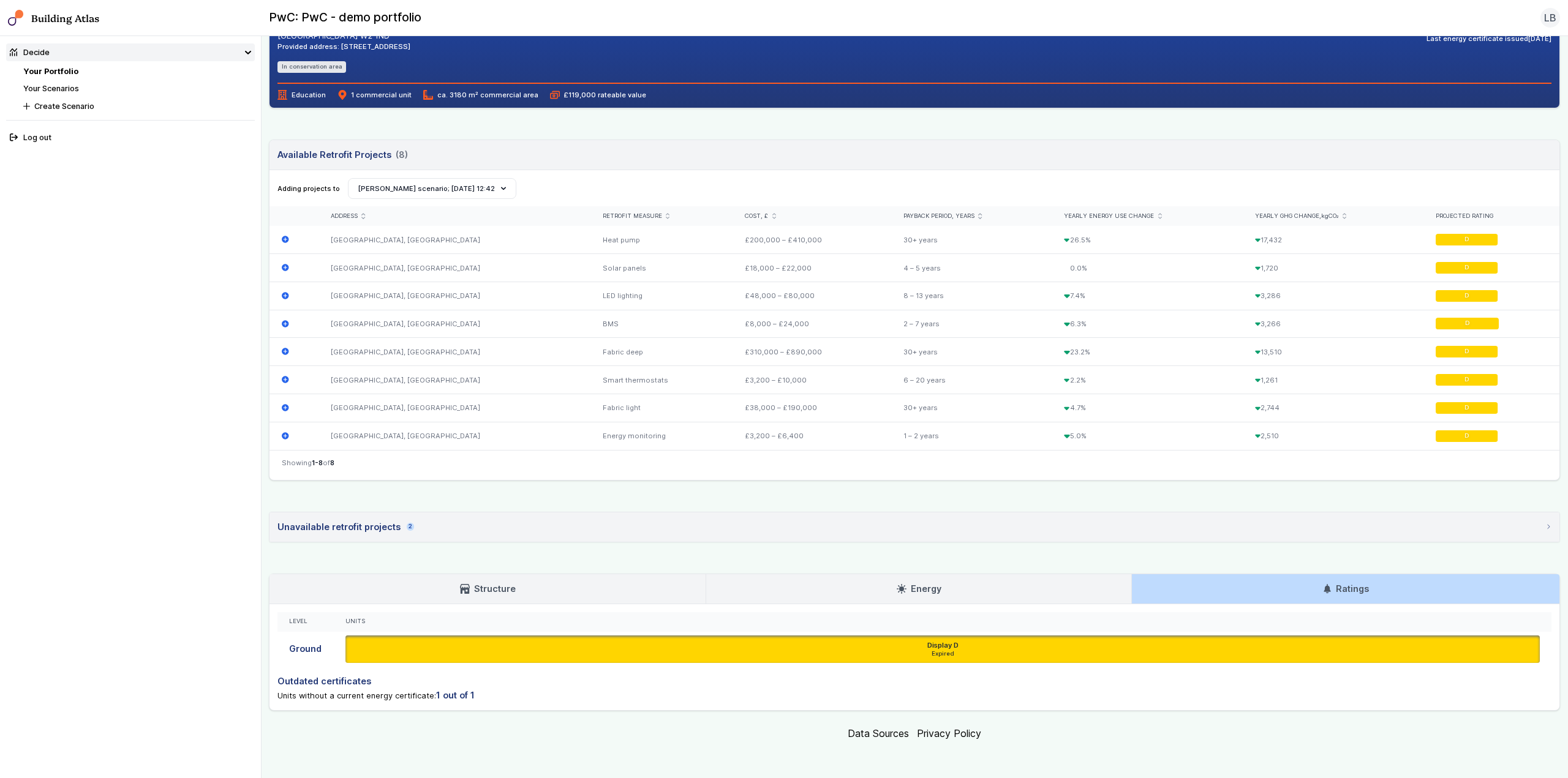
click at [981, 594] on link "Energy" at bounding box center [918, 589] width 425 height 29
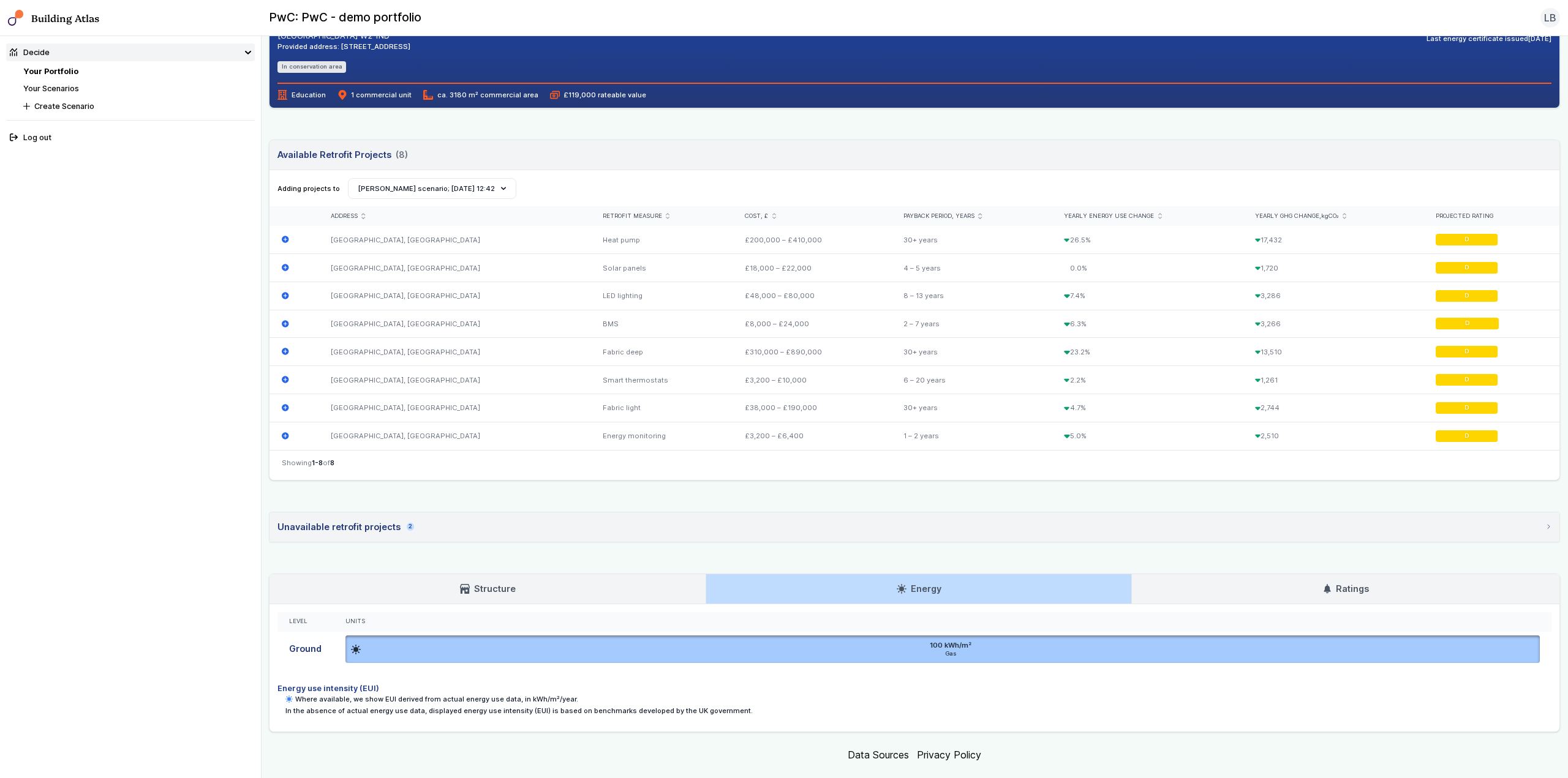
click at [585, 593] on link "Structure" at bounding box center [488, 589] width 436 height 29
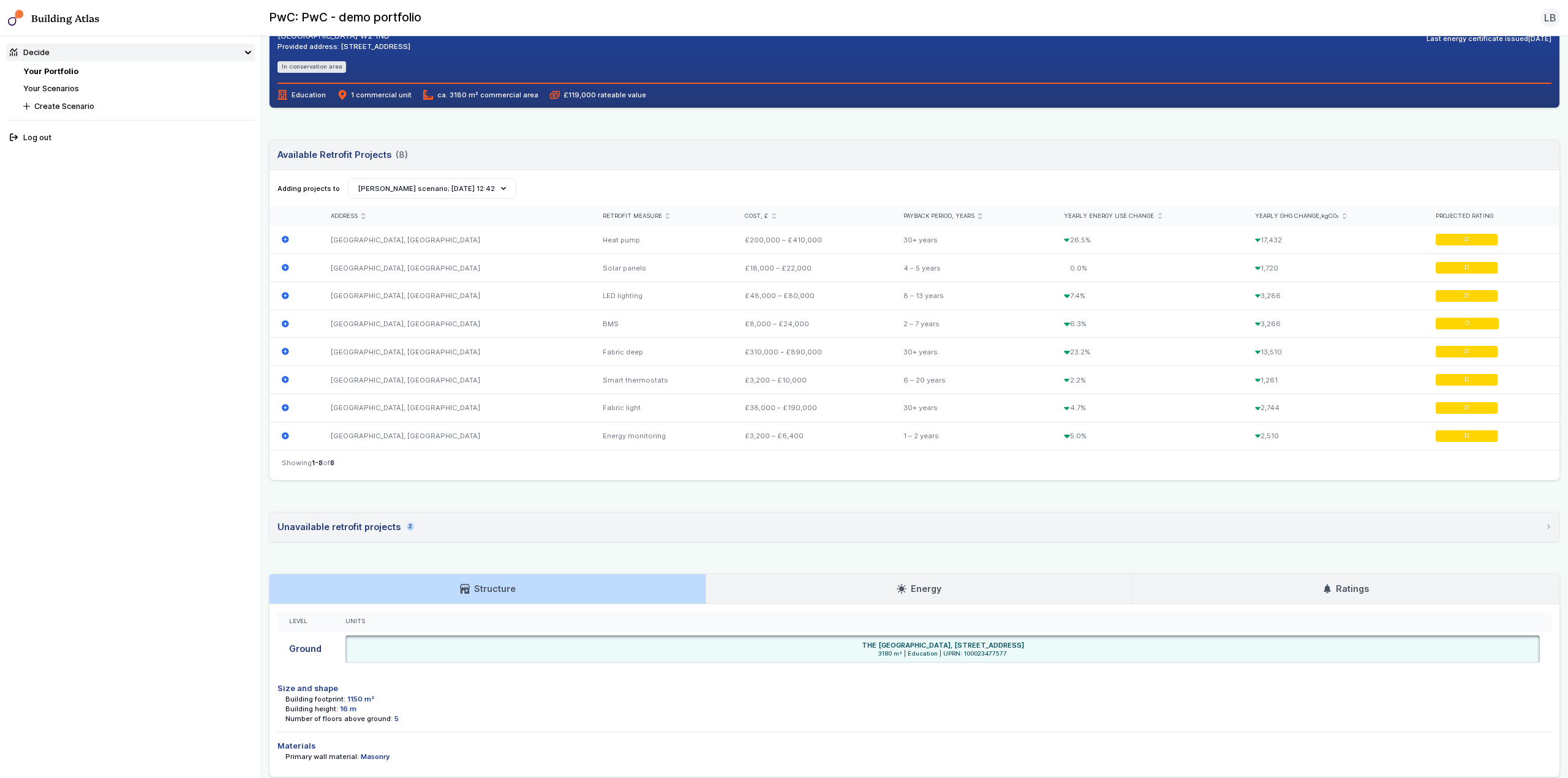
click at [850, 589] on link "Energy" at bounding box center [918, 589] width 425 height 29
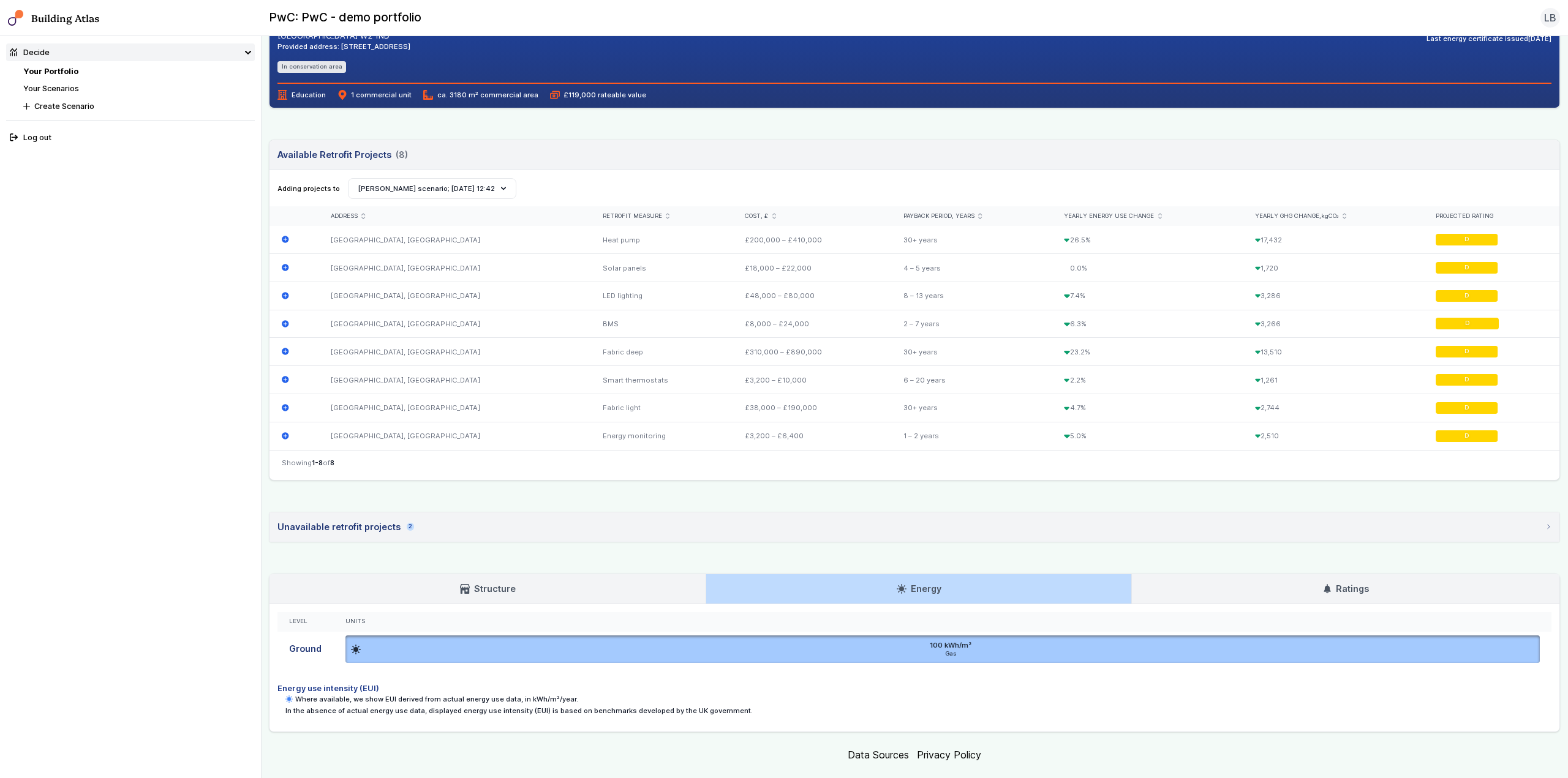
click at [1298, 602] on link "Ratings" at bounding box center [1345, 589] width 428 height 29
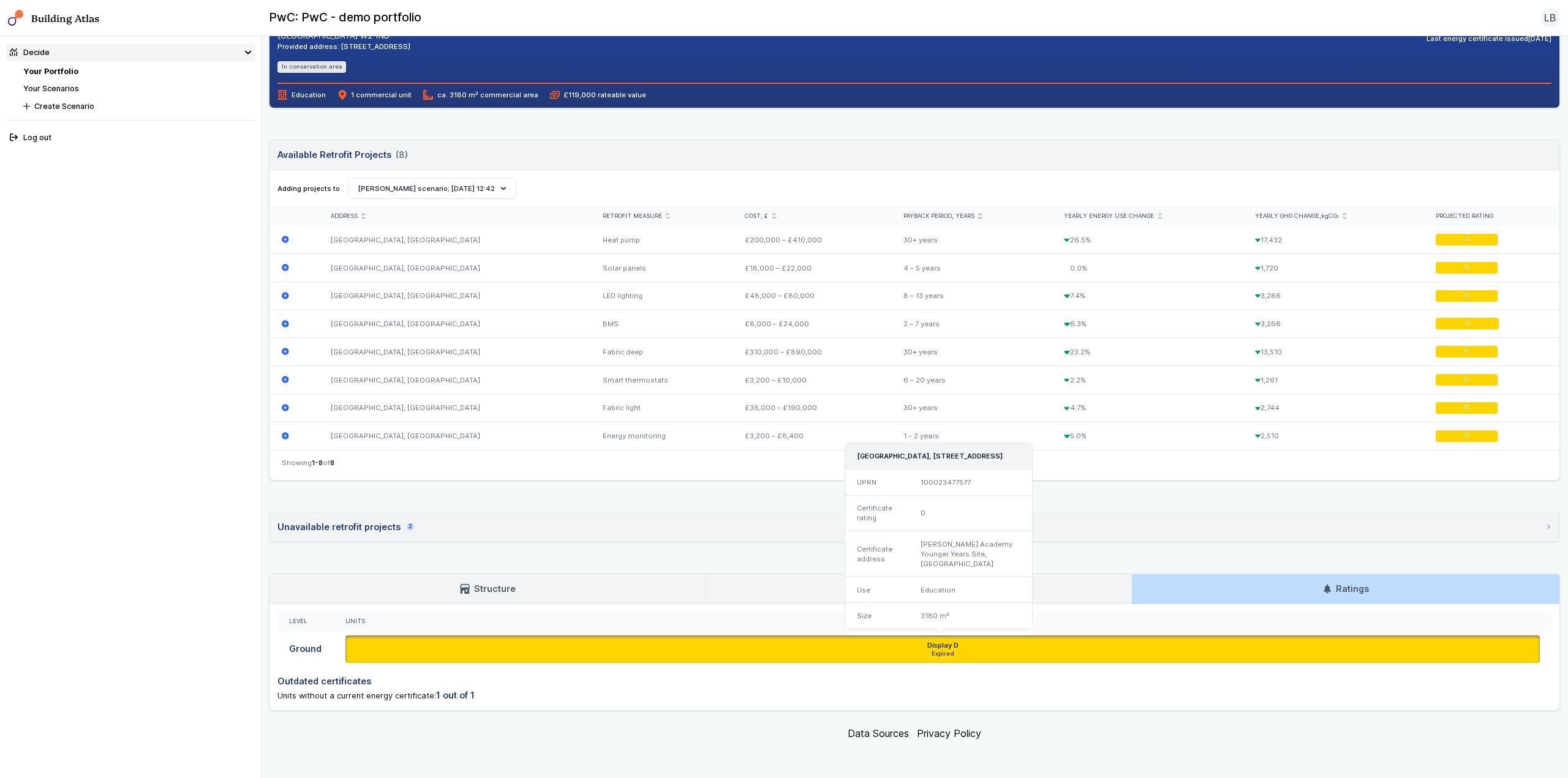
scroll to position [308, 0]
